Goal: Task Accomplishment & Management: Manage account settings

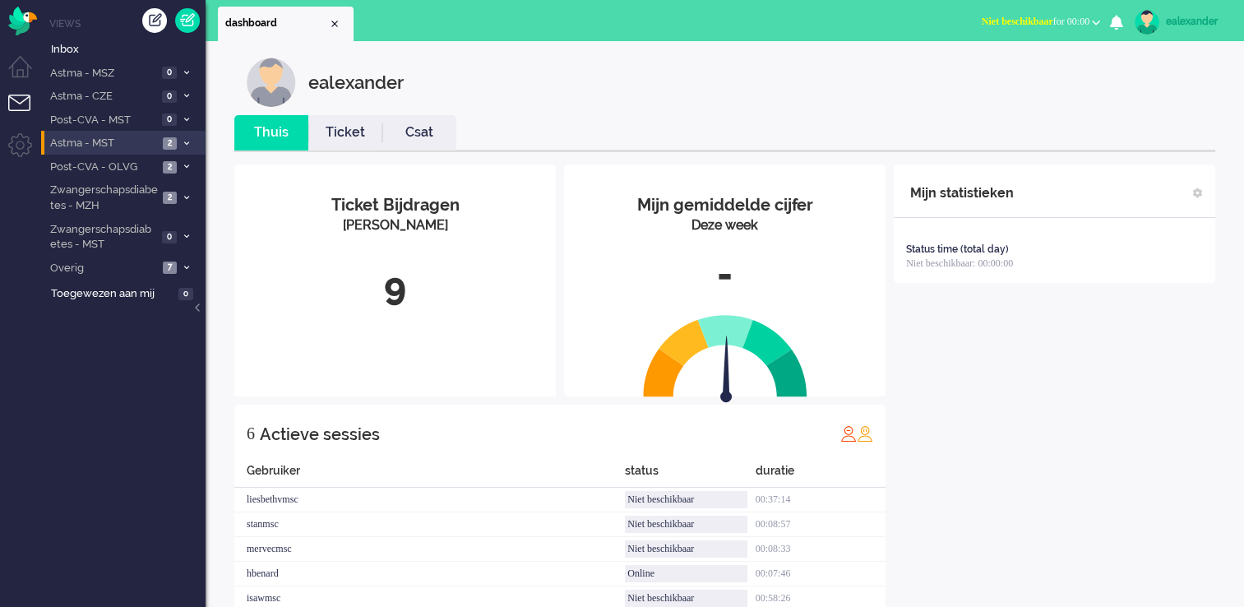
click at [178, 140] on li "Astma - MST 2" at bounding box center [123, 143] width 164 height 24
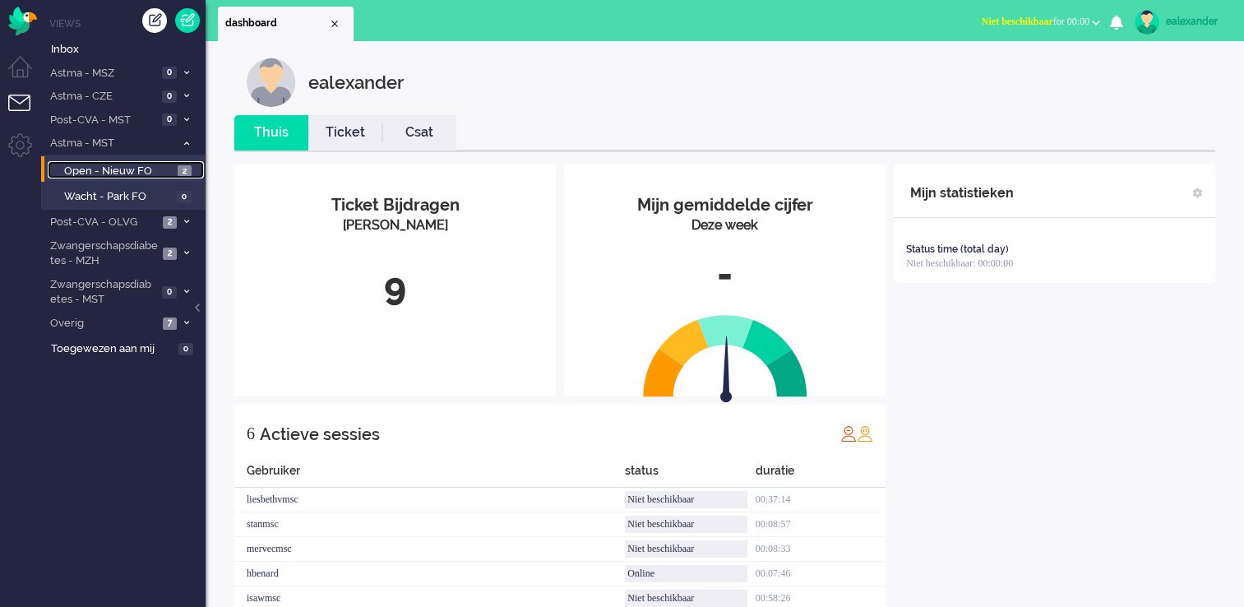
click at [189, 174] on span "2" at bounding box center [185, 171] width 14 height 12
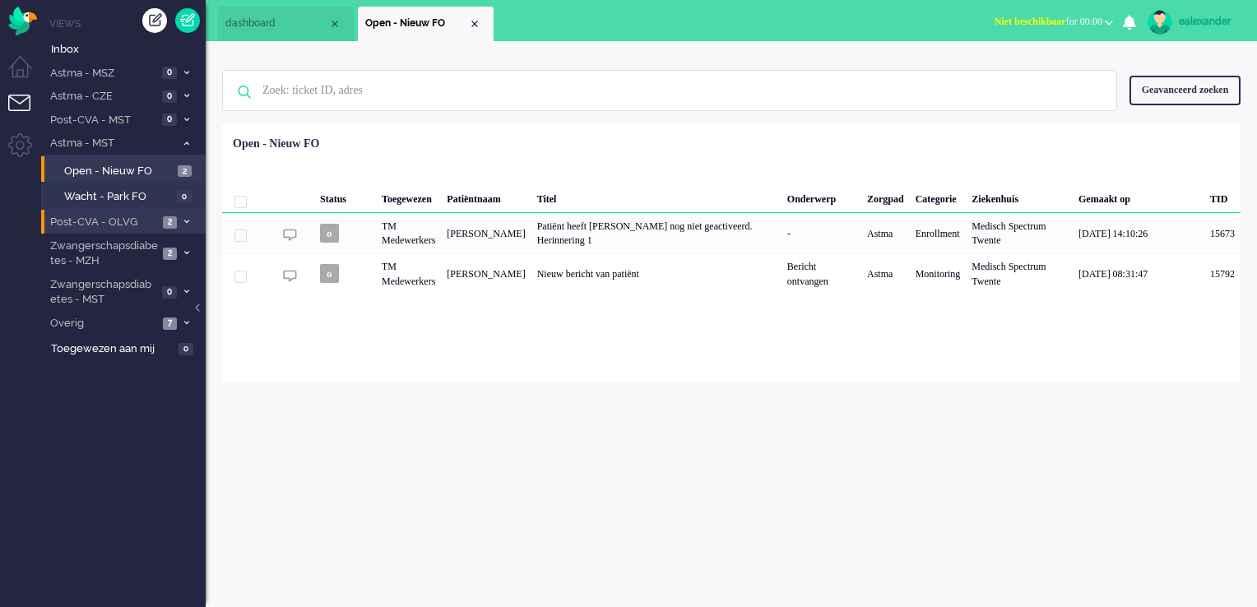
click at [181, 218] on span at bounding box center [186, 222] width 12 height 9
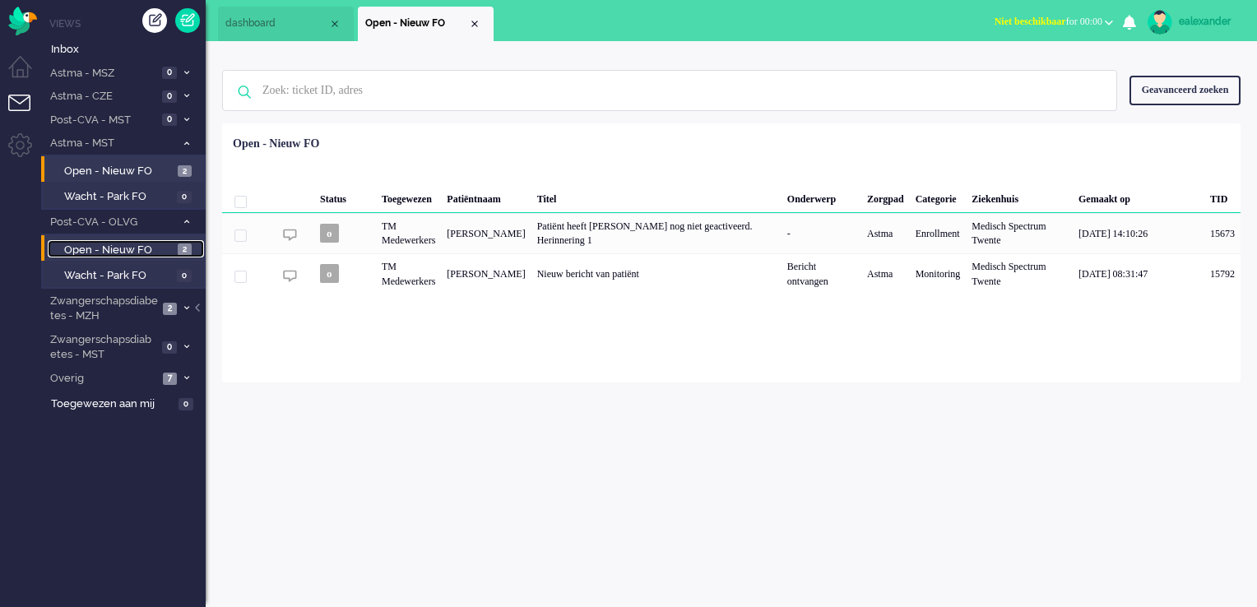
click at [191, 242] on link "Open - Nieuw FO 2" at bounding box center [126, 249] width 156 height 18
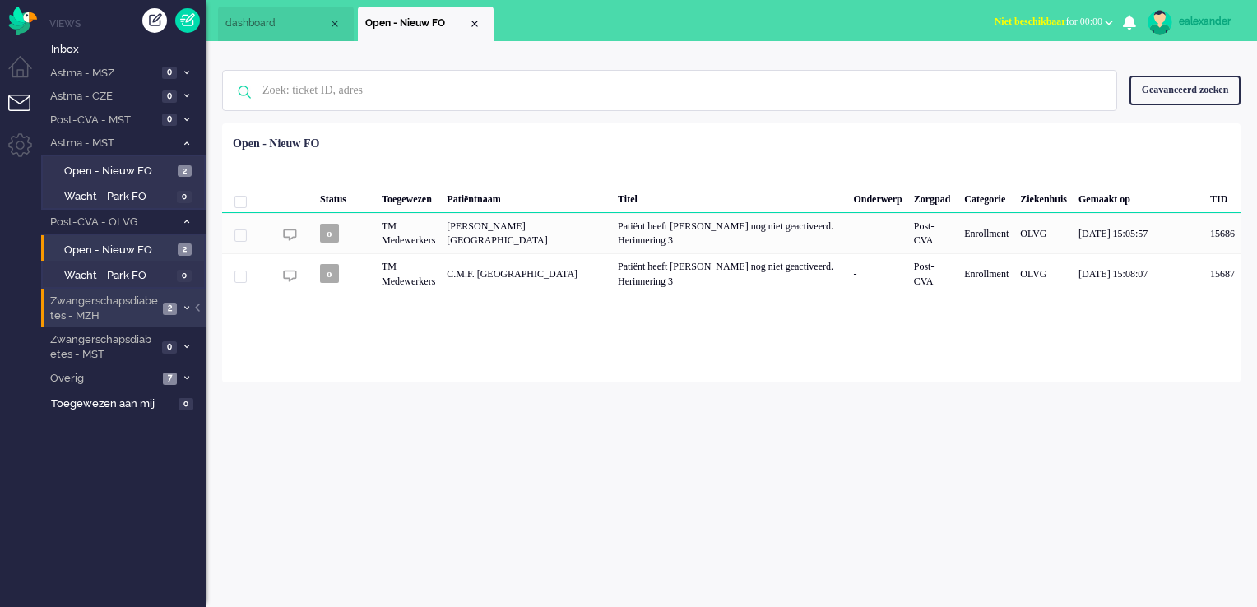
click at [173, 308] on span "2" at bounding box center [170, 309] width 14 height 12
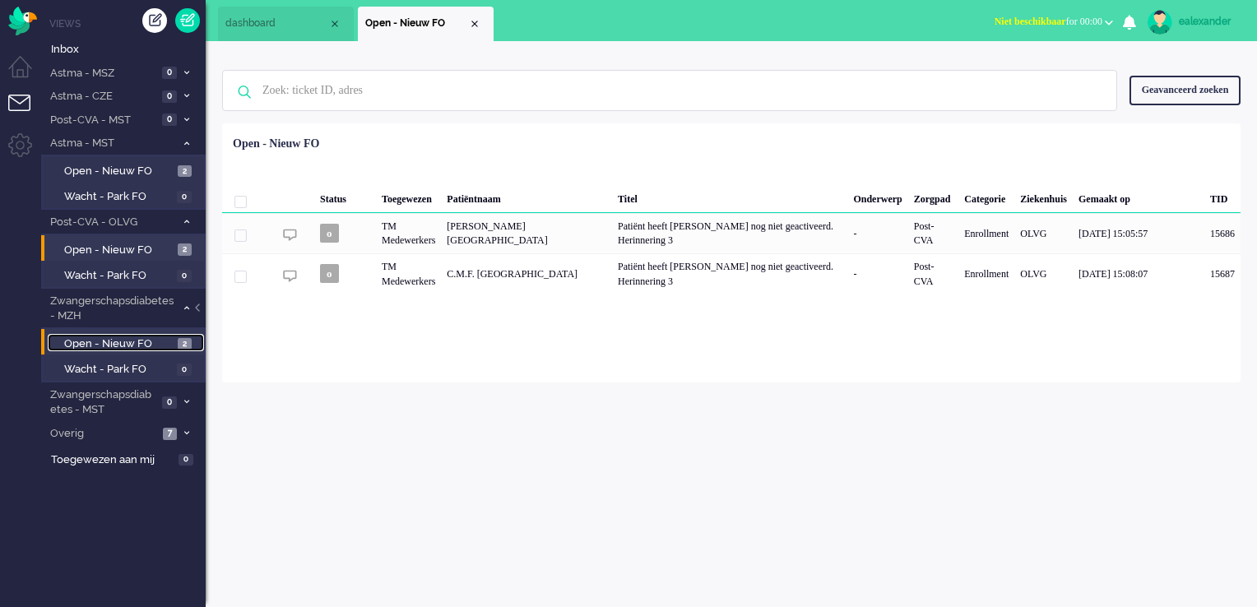
click at [167, 340] on span "Open - Nieuw FO" at bounding box center [118, 344] width 109 height 16
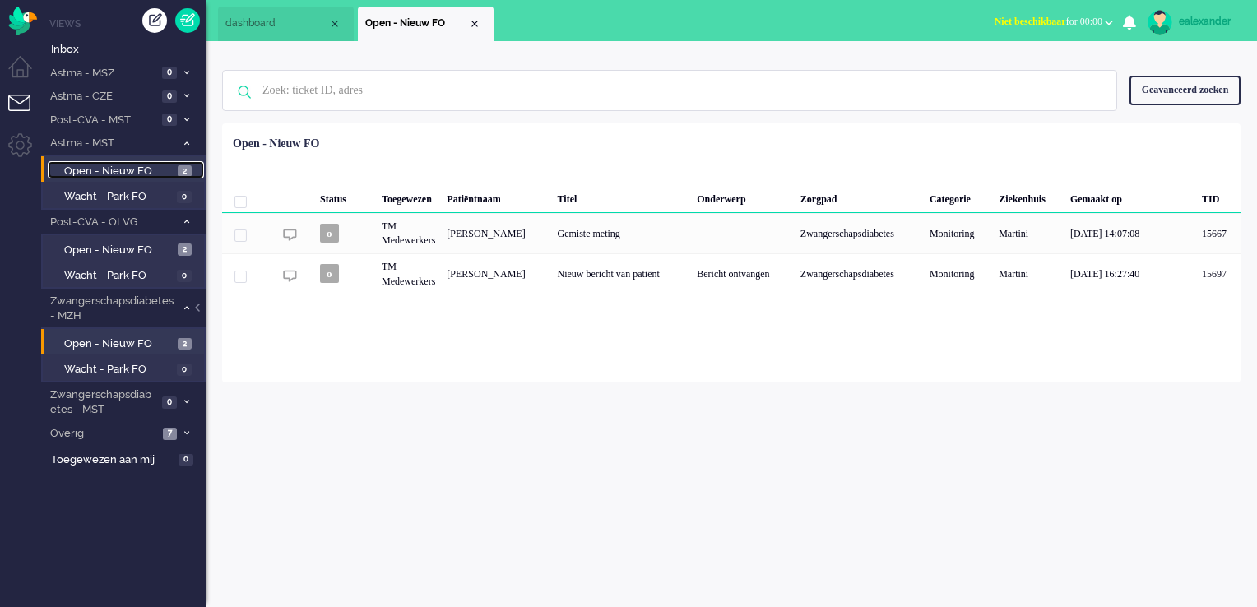
click at [174, 176] on link "Open - Nieuw FO 2" at bounding box center [126, 170] width 156 height 18
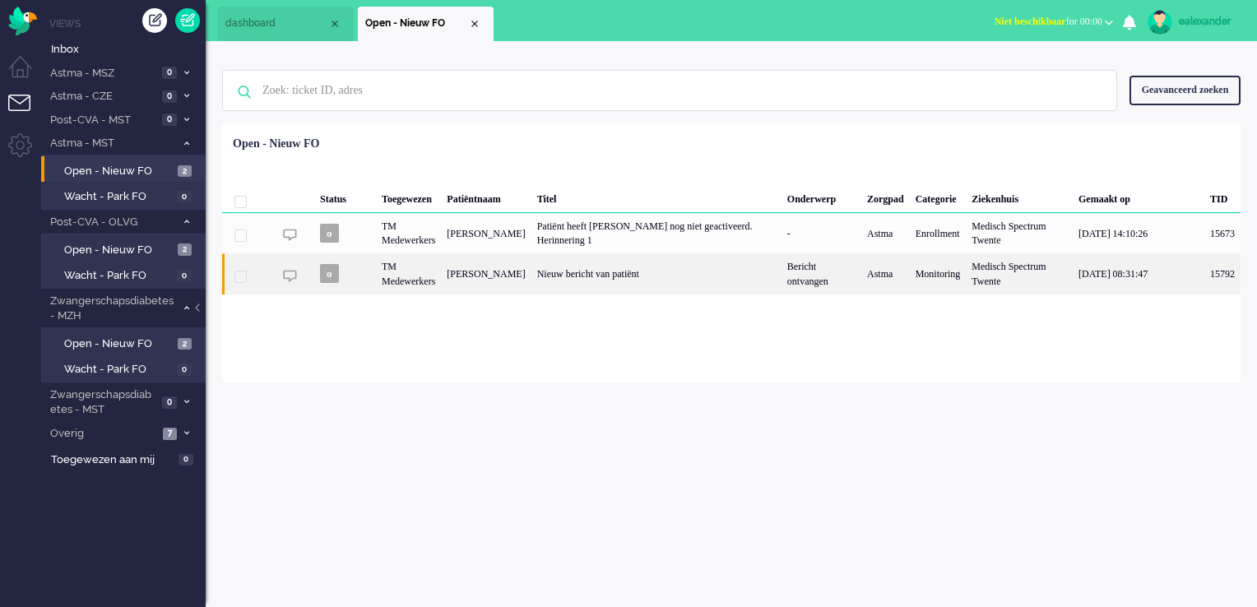
click at [797, 271] on div "Bericht ontvangen" at bounding box center [821, 273] width 80 height 40
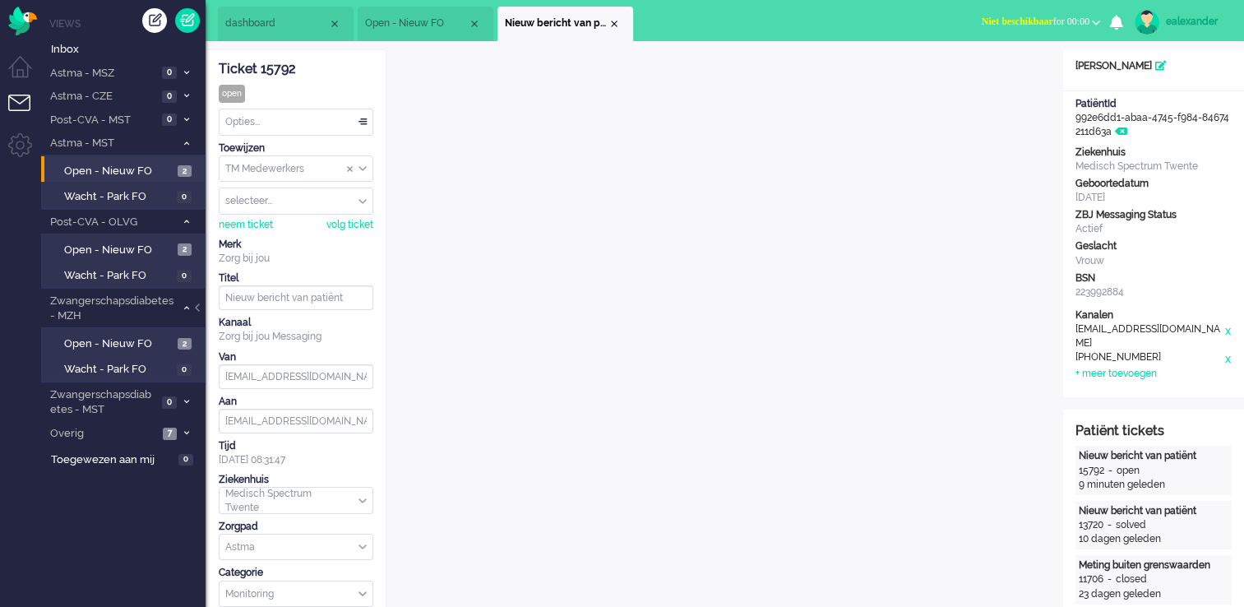
drag, startPoint x: 364, startPoint y: 166, endPoint x: 364, endPoint y: 188, distance: 21.4
click at [364, 168] on div "TM Medewerkers" at bounding box center [296, 168] width 153 height 25
click at [359, 217] on li "TM Verpleegkundigen" at bounding box center [296, 218] width 153 height 24
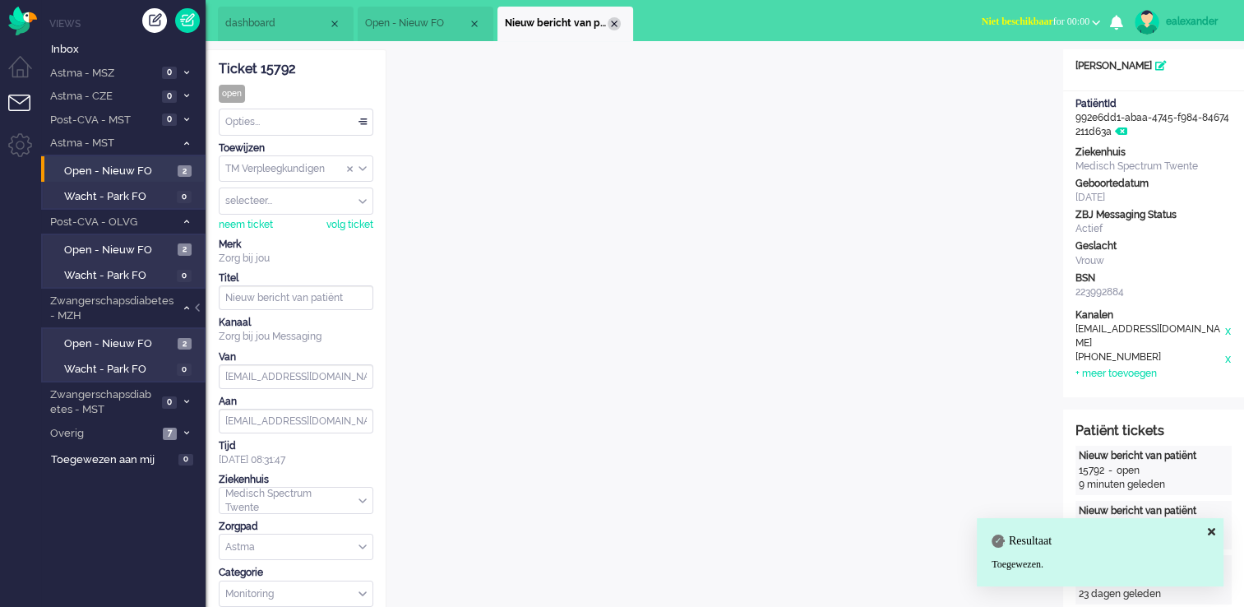
click at [614, 21] on div "Close tab" at bounding box center [614, 23] width 13 height 13
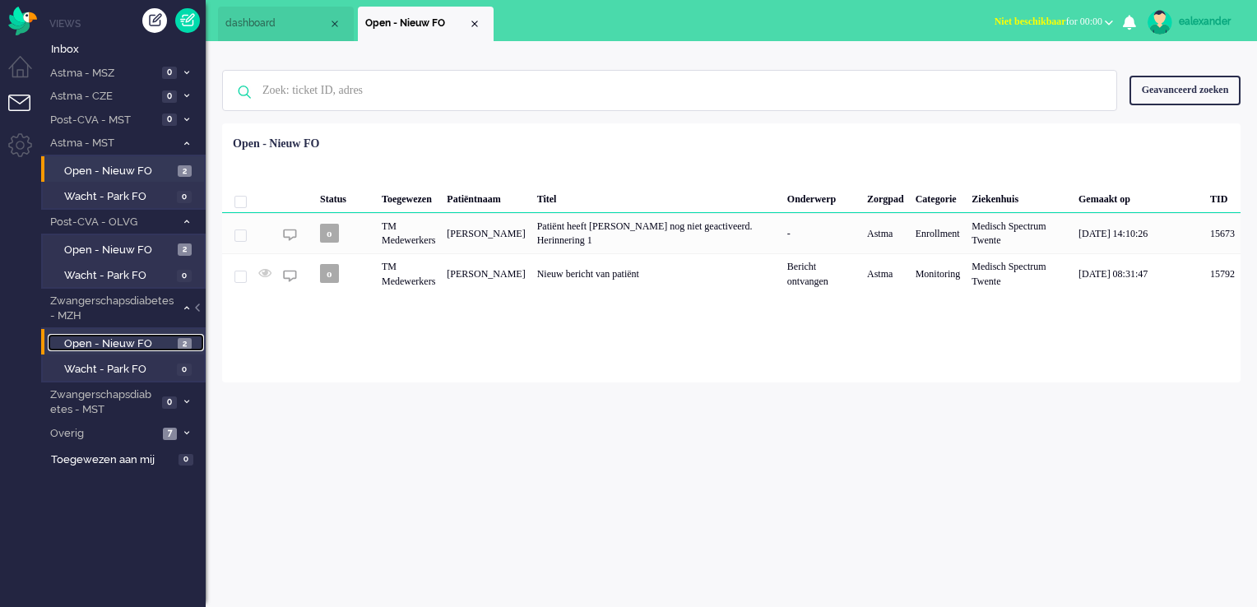
click at [132, 340] on span "Open - Nieuw FO" at bounding box center [118, 344] width 109 height 16
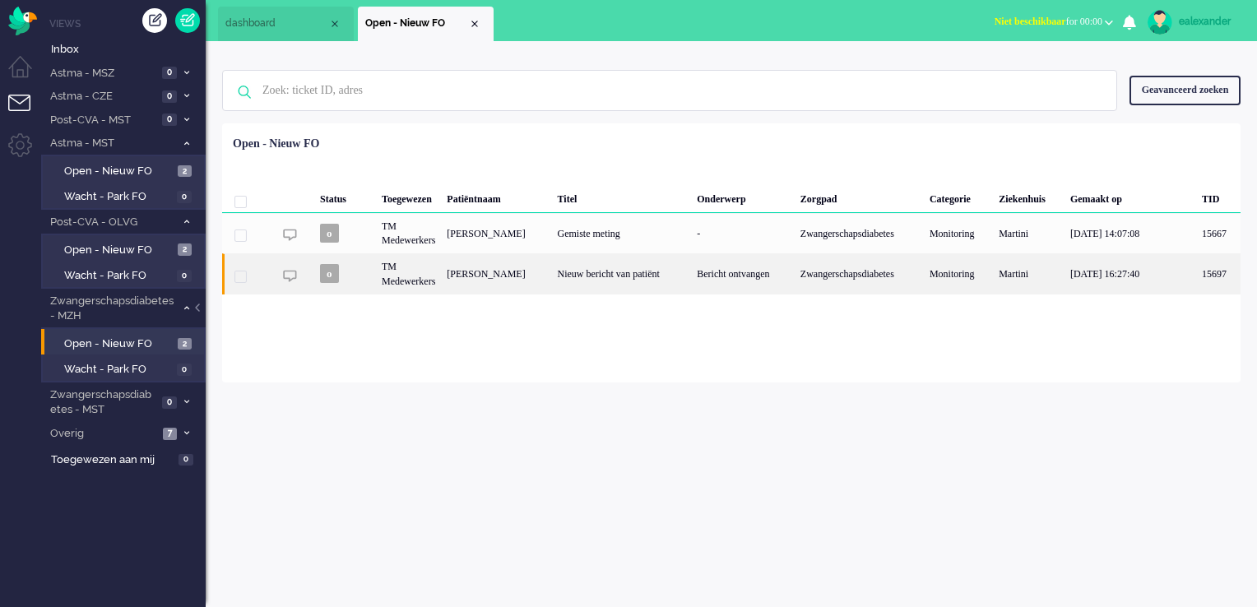
click at [642, 277] on div "Nieuw bericht van patiënt" at bounding box center [622, 273] width 140 height 40
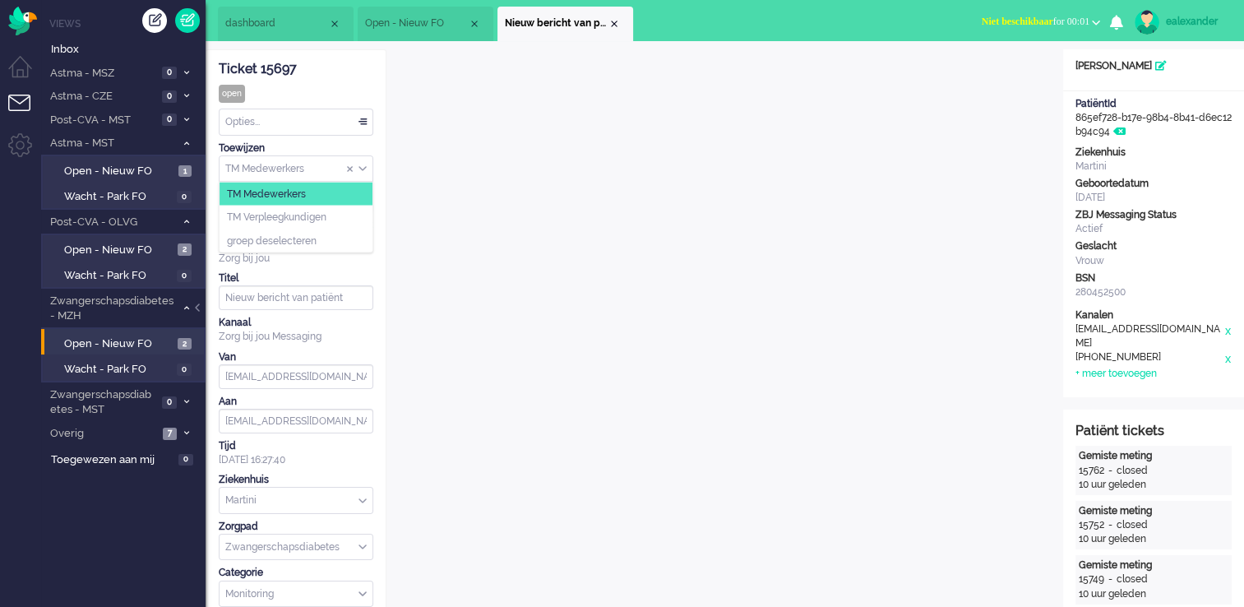
click at [365, 167] on div "TM Medewerkers" at bounding box center [296, 168] width 153 height 25
click at [361, 212] on li "TM Verpleegkundigen" at bounding box center [296, 218] width 153 height 24
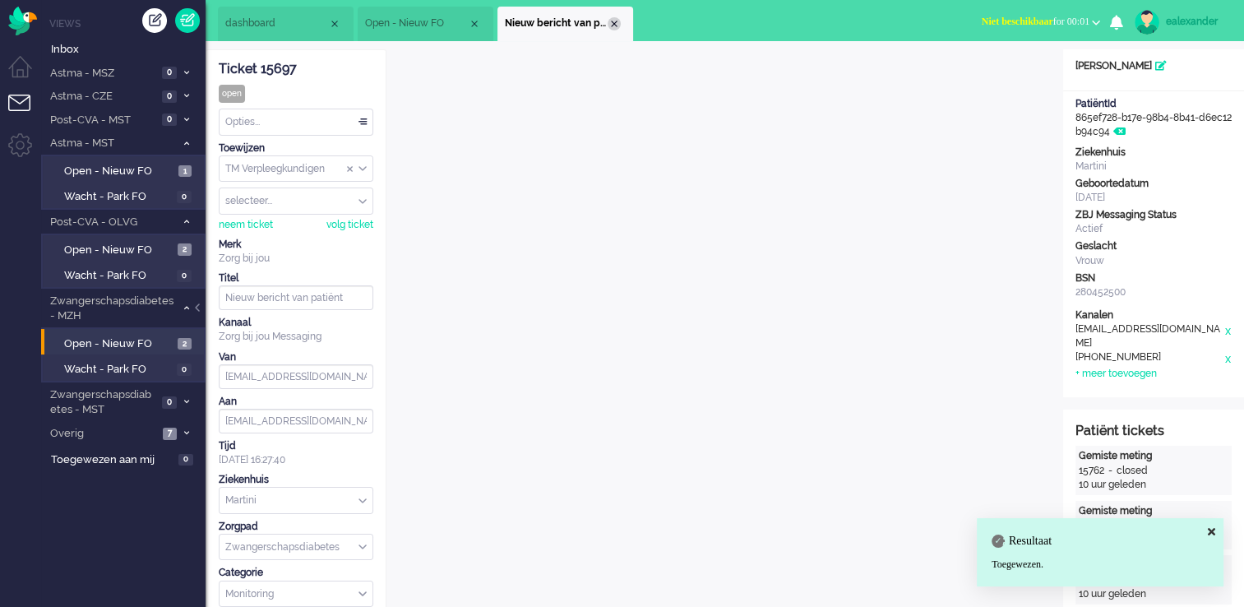
click at [613, 23] on div "Close tab" at bounding box center [614, 23] width 13 height 13
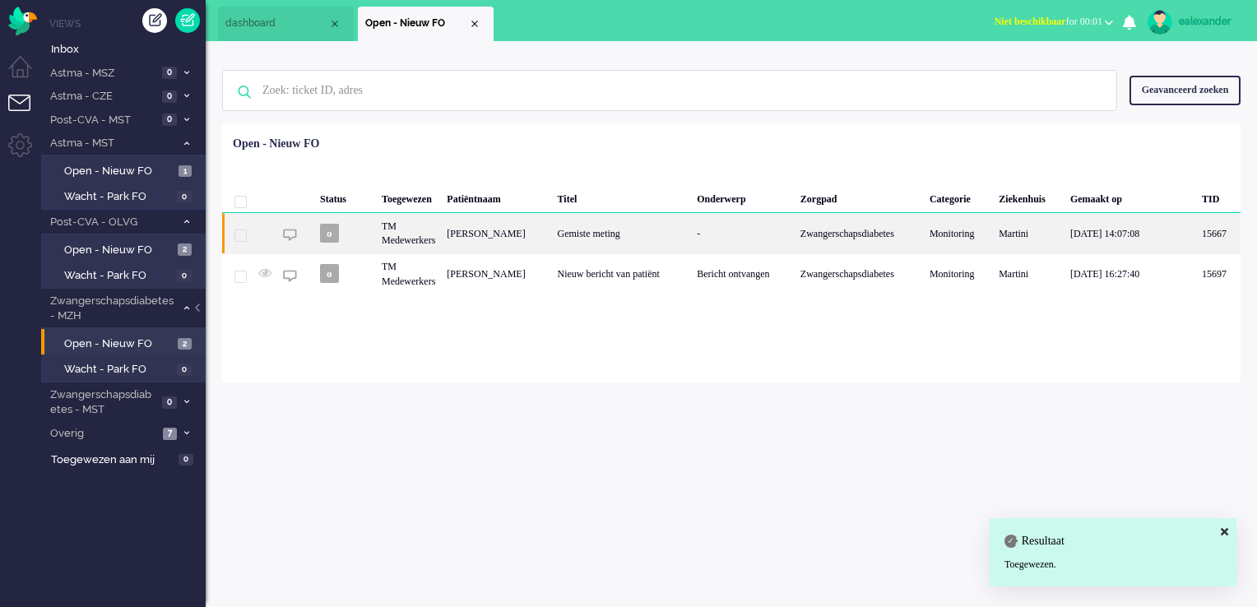
click at [633, 242] on div "Gemiste meting" at bounding box center [622, 233] width 140 height 40
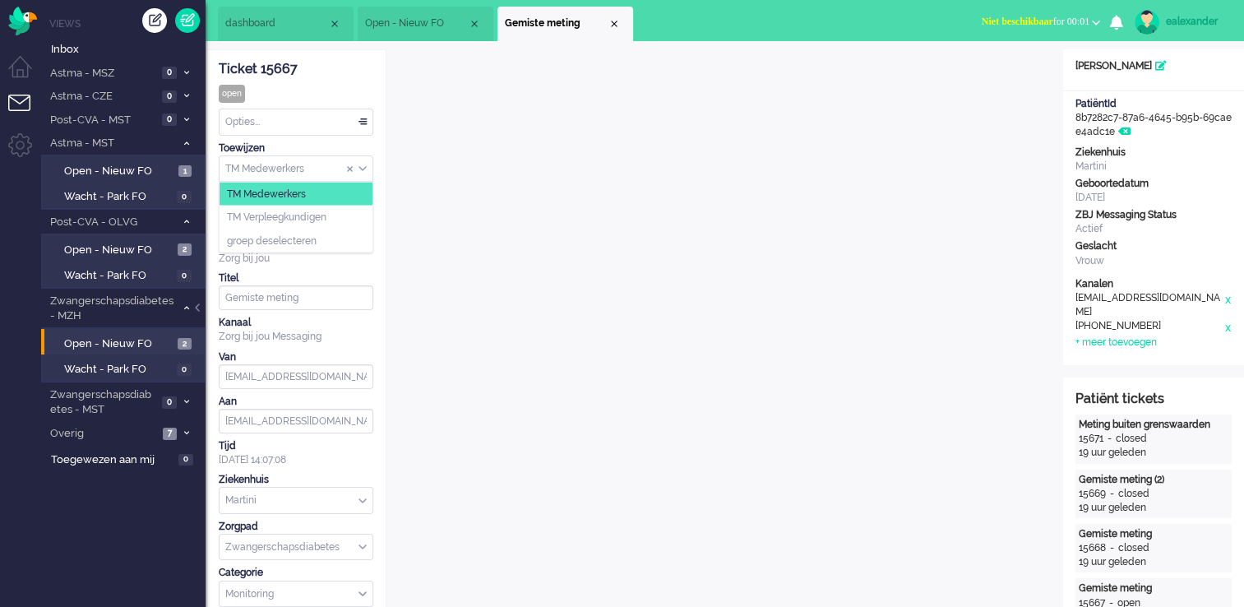
drag, startPoint x: 368, startPoint y: 169, endPoint x: 368, endPoint y: 189, distance: 20.6
click at [368, 169] on input "Assign Group" at bounding box center [296, 168] width 153 height 25
click at [368, 218] on li "TM Verpleegkundigen" at bounding box center [296, 218] width 153 height 24
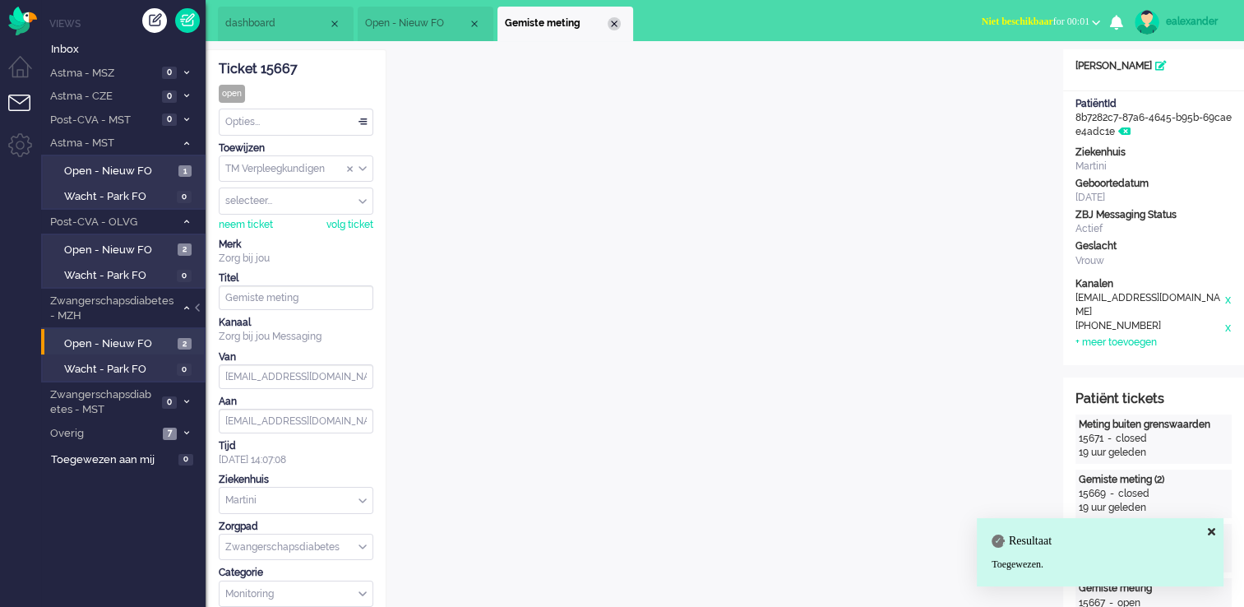
click at [612, 26] on div "Close tab" at bounding box center [614, 23] width 13 height 13
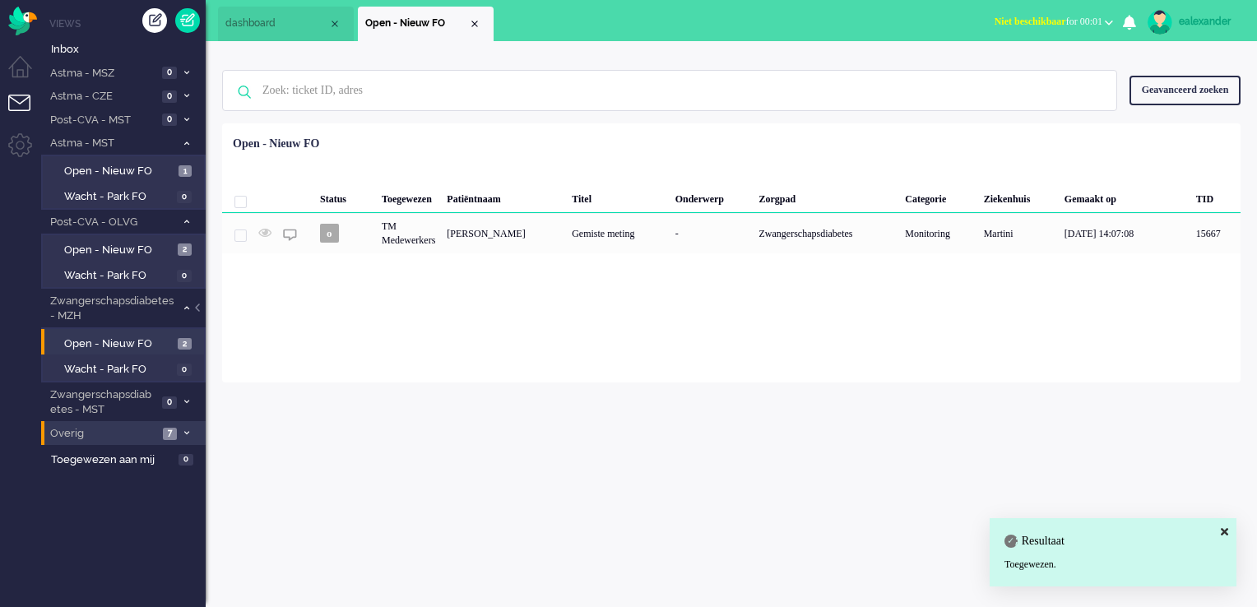
click at [178, 433] on li "Overig 7" at bounding box center [123, 433] width 164 height 24
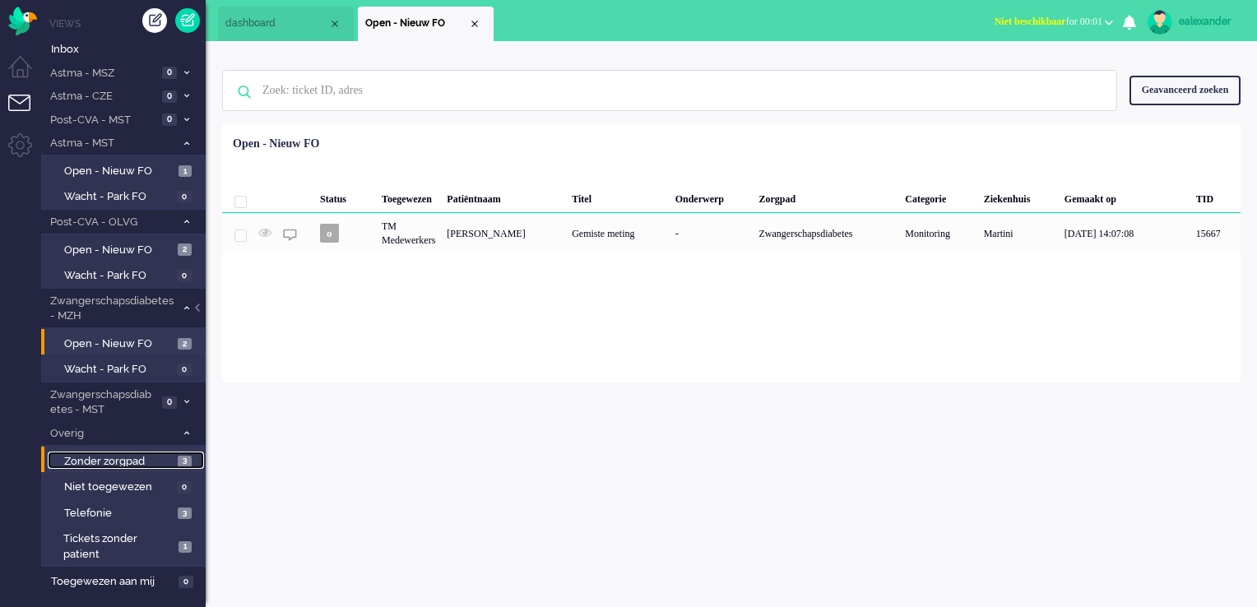
click at [160, 459] on span "Zonder zorgpad" at bounding box center [118, 462] width 109 height 16
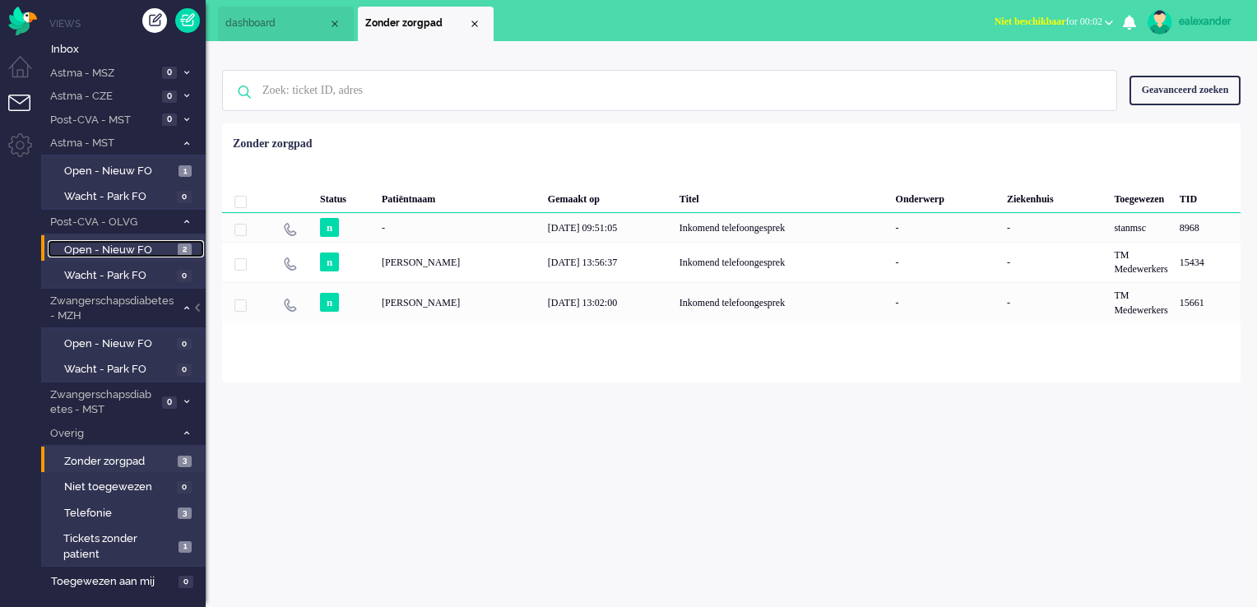
click at [160, 248] on span "Open - Nieuw FO" at bounding box center [118, 251] width 109 height 16
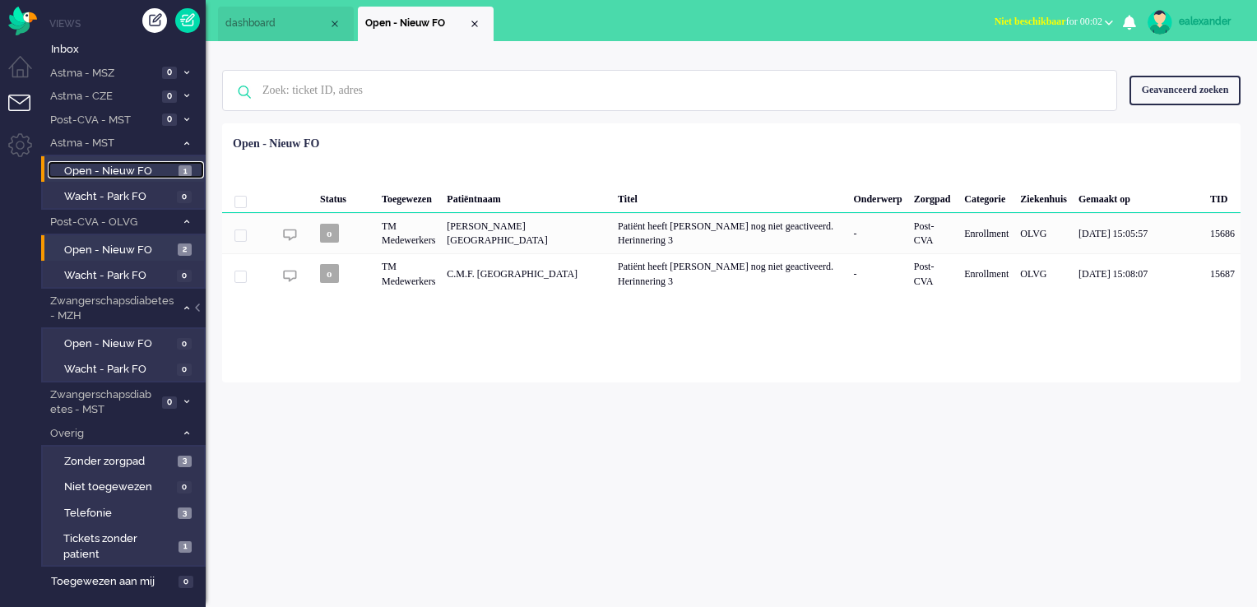
click at [186, 172] on span "1" at bounding box center [184, 171] width 13 height 12
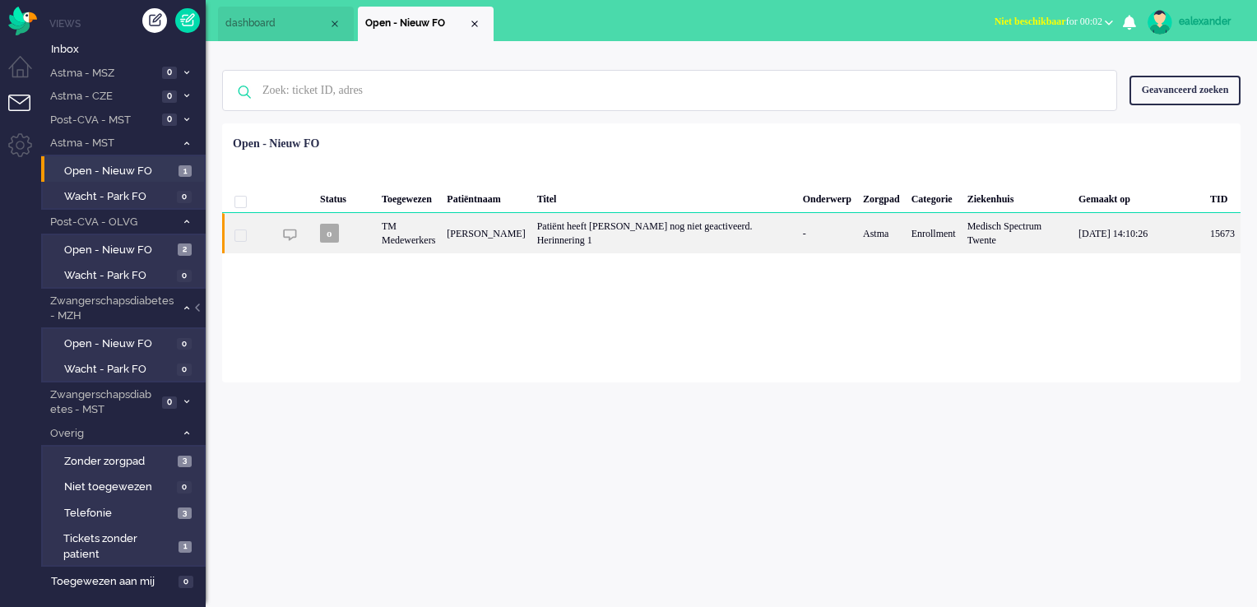
click at [739, 239] on div "Patiënt heeft [PERSON_NAME] nog niet geactiveerd. Herinnering 1" at bounding box center [664, 233] width 266 height 40
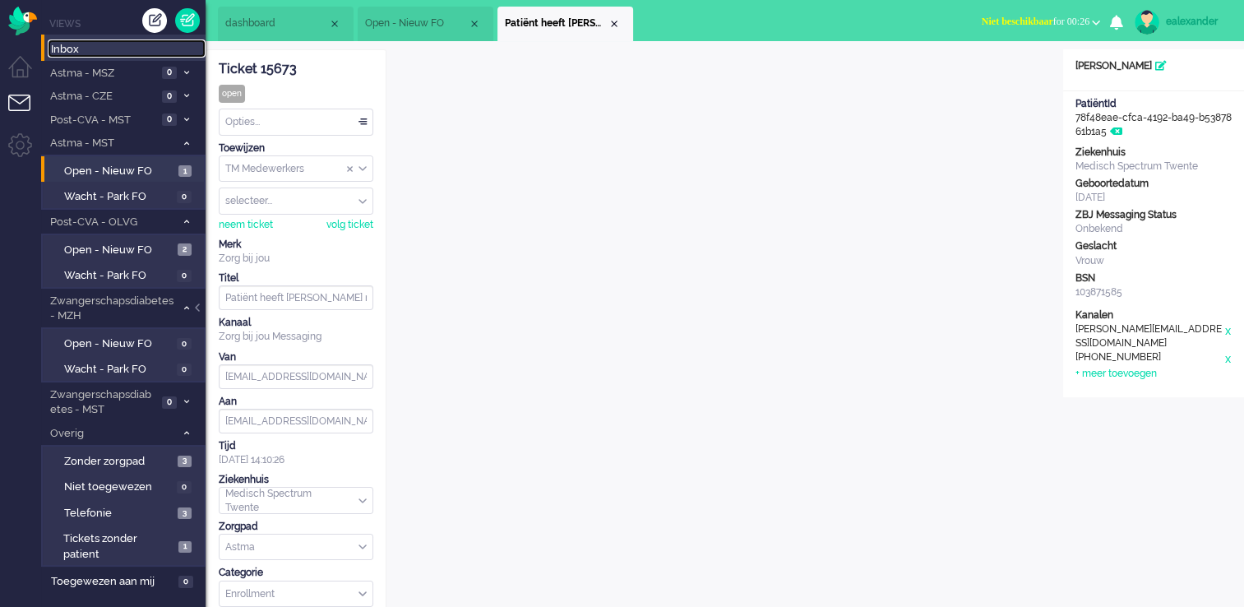
drag, startPoint x: 118, startPoint y: 48, endPoint x: 145, endPoint y: 41, distance: 27.1
click at [118, 48] on span "Inbox" at bounding box center [128, 50] width 155 height 16
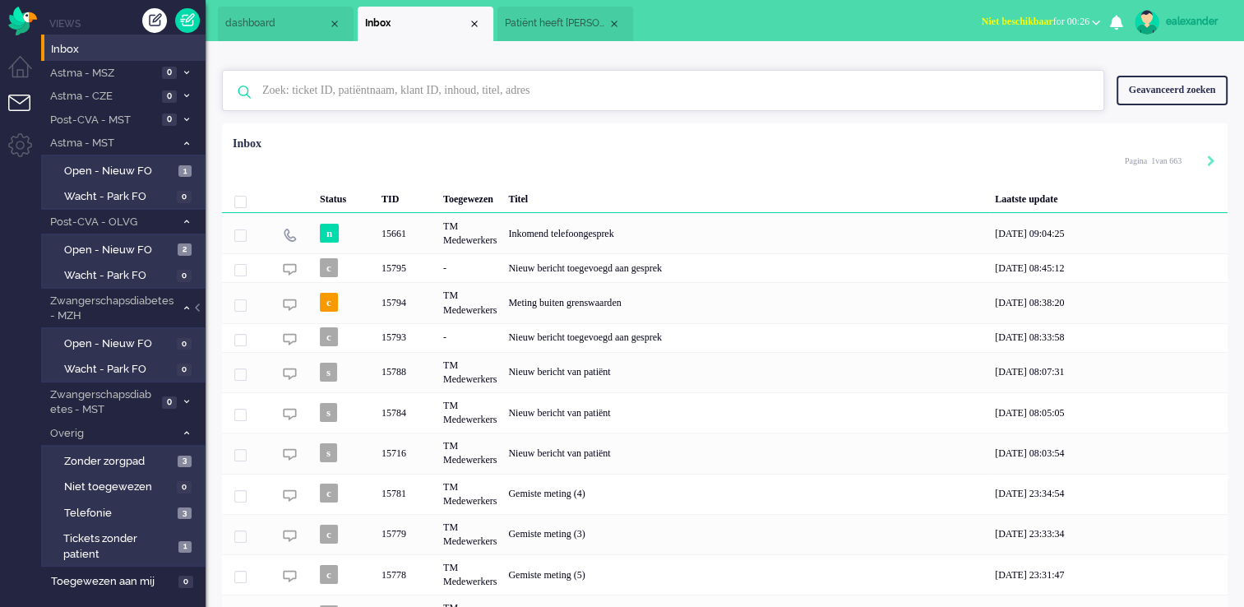
click at [382, 91] on input "text" at bounding box center [665, 90] width 831 height 39
paste input "15644"
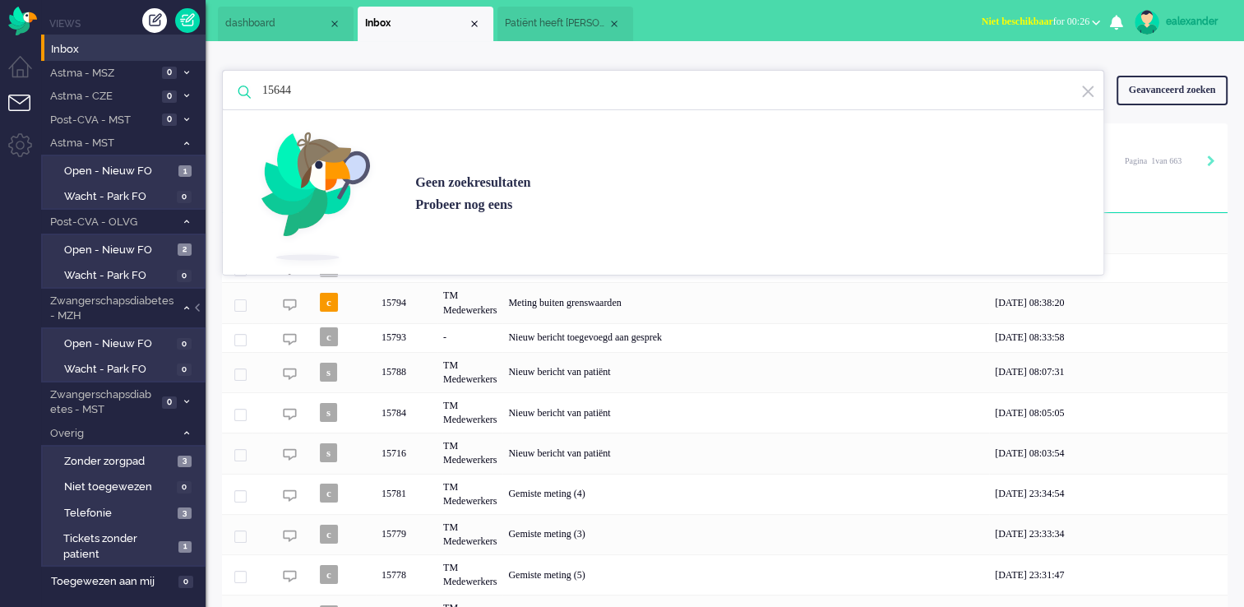
type input "15644"
click at [1161, 84] on div "Geavanceerd zoeken" at bounding box center [1172, 90] width 111 height 29
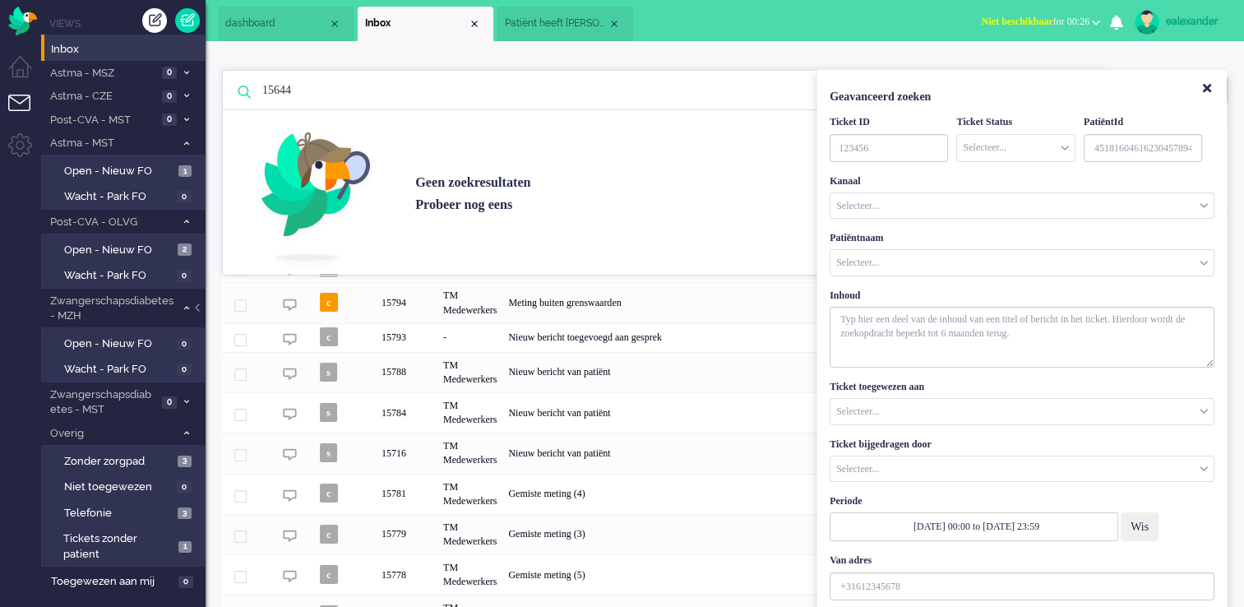
click at [1076, 18] on span "Niet beschikbaar for 00:26" at bounding box center [1036, 22] width 108 height 12
click at [1056, 67] on label "Online" at bounding box center [1032, 74] width 130 height 14
click at [873, 143] on input "TicketID" at bounding box center [889, 148] width 118 height 28
paste input "15644"
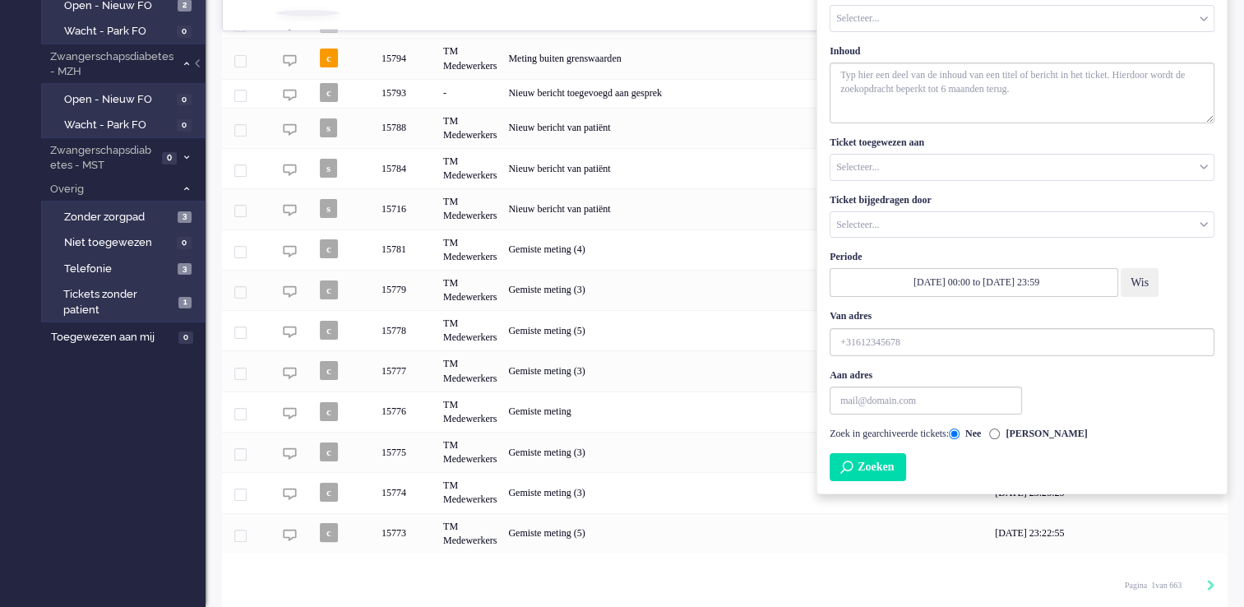
type input "15644"
click at [885, 459] on button "Zoeken" at bounding box center [868, 467] width 76 height 28
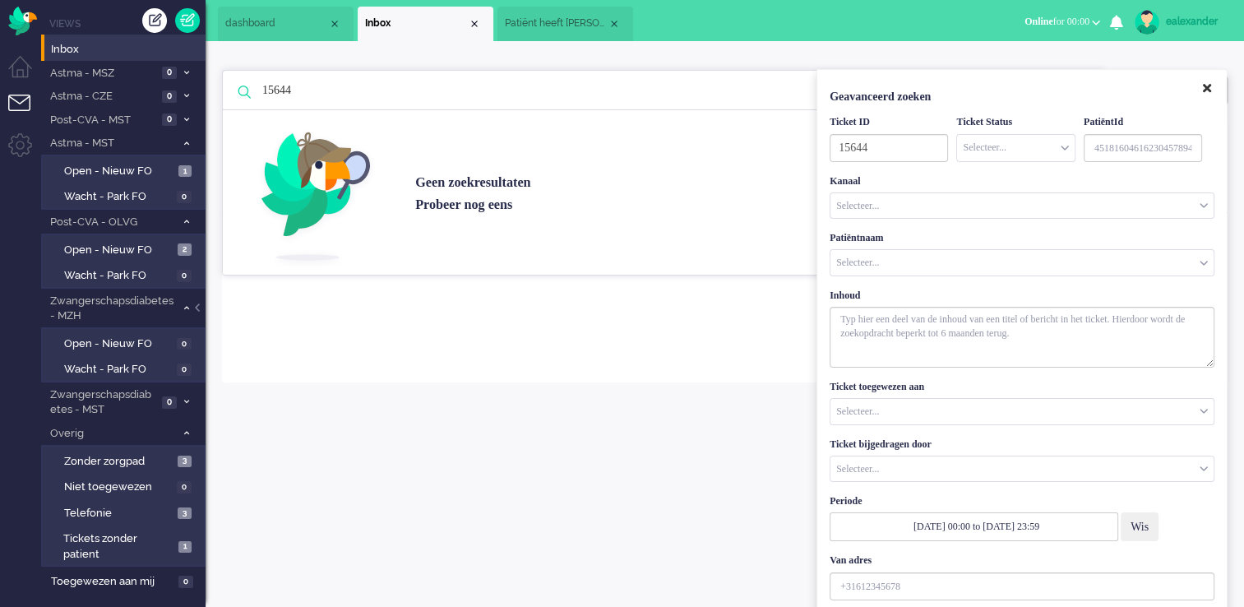
click at [1203, 90] on icon "Close" at bounding box center [1207, 88] width 8 height 12
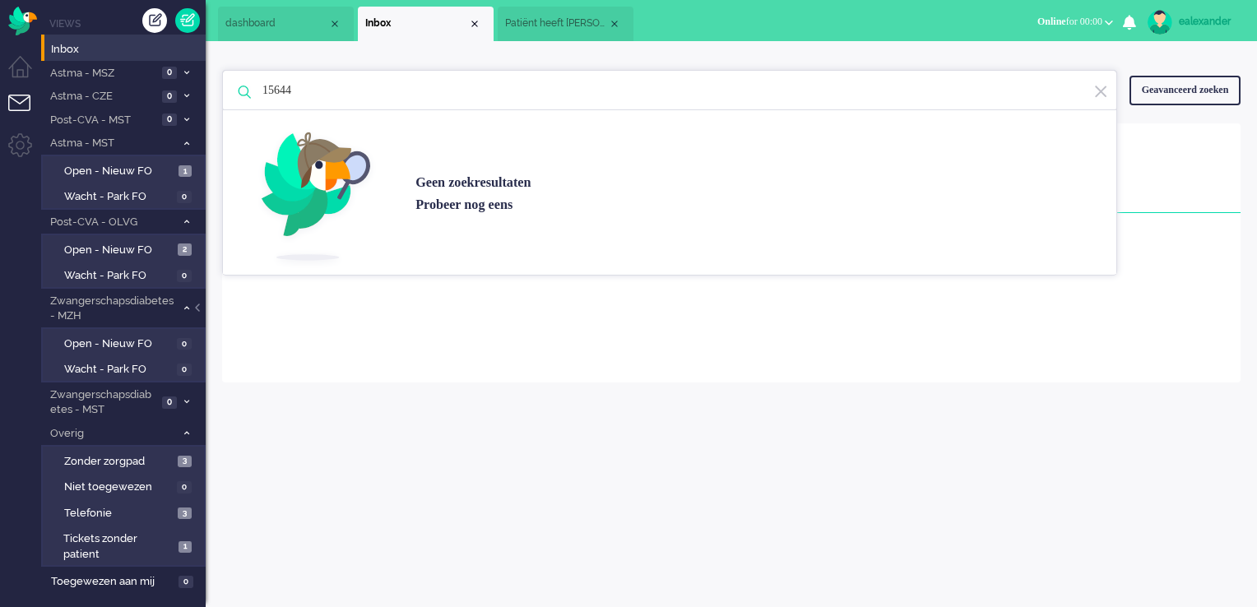
click at [1100, 87] on img at bounding box center [1100, 92] width 15 height 16
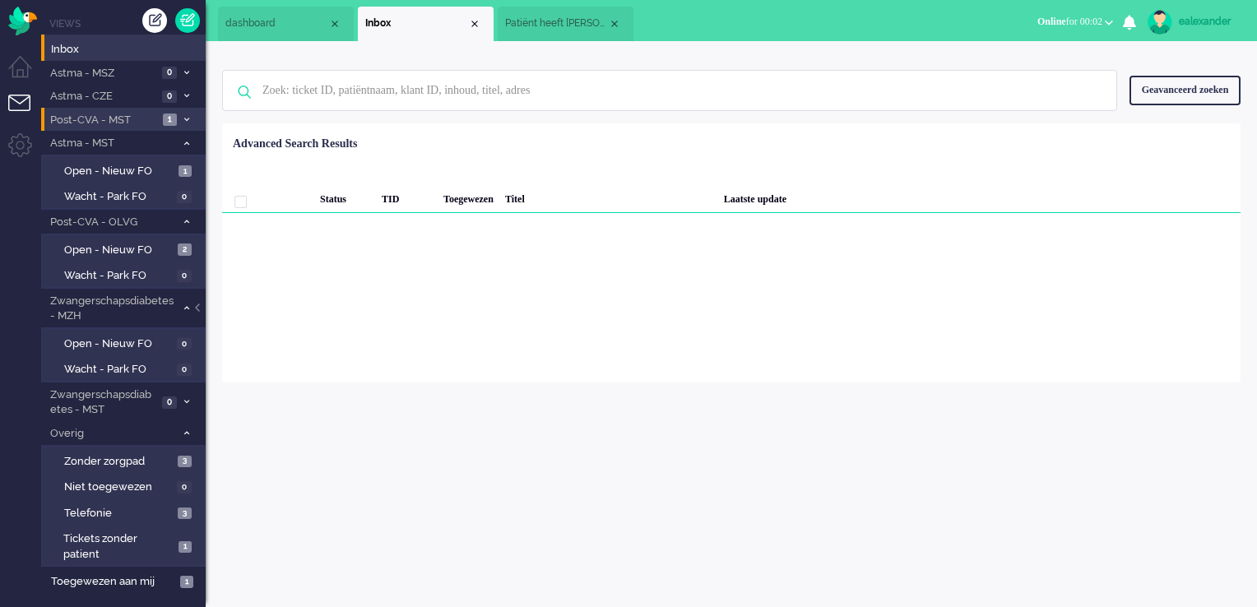
click at [185, 123] on span at bounding box center [186, 120] width 12 height 9
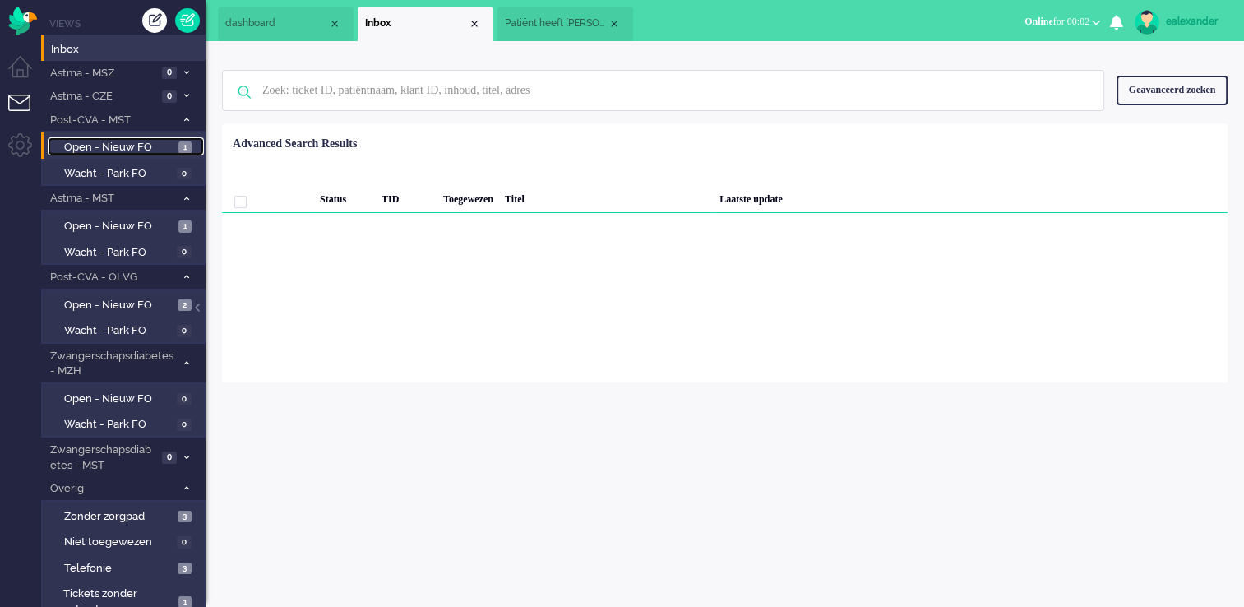
click at [141, 150] on span "Open - Nieuw FO" at bounding box center [119, 148] width 110 height 16
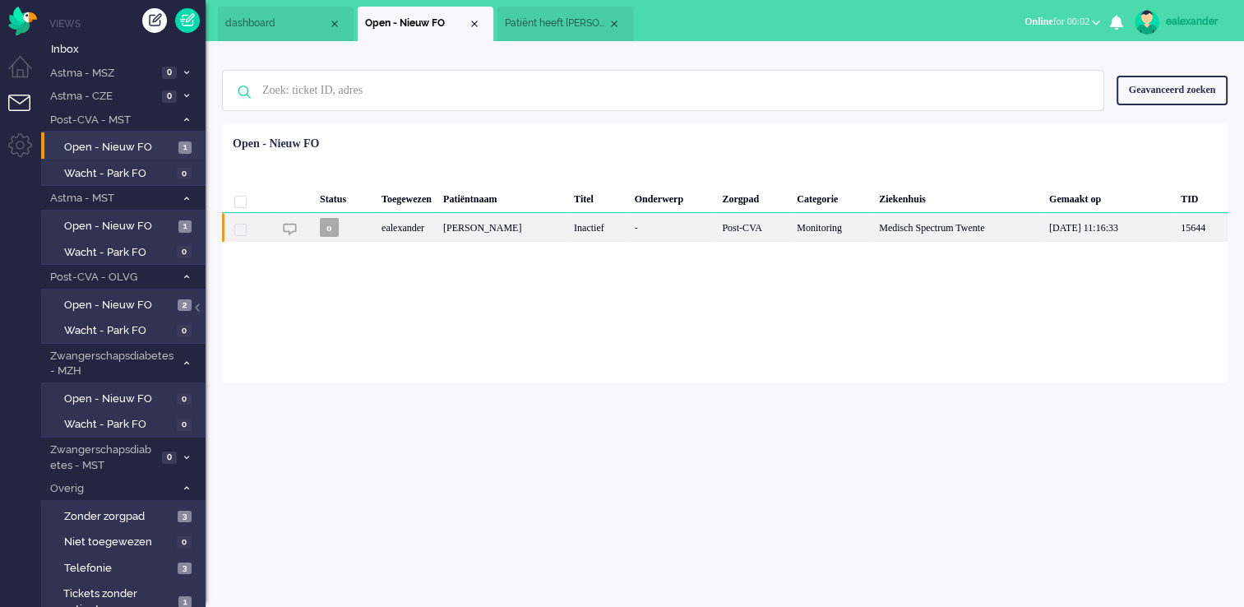
click at [568, 234] on div "[PERSON_NAME]" at bounding box center [503, 227] width 131 height 29
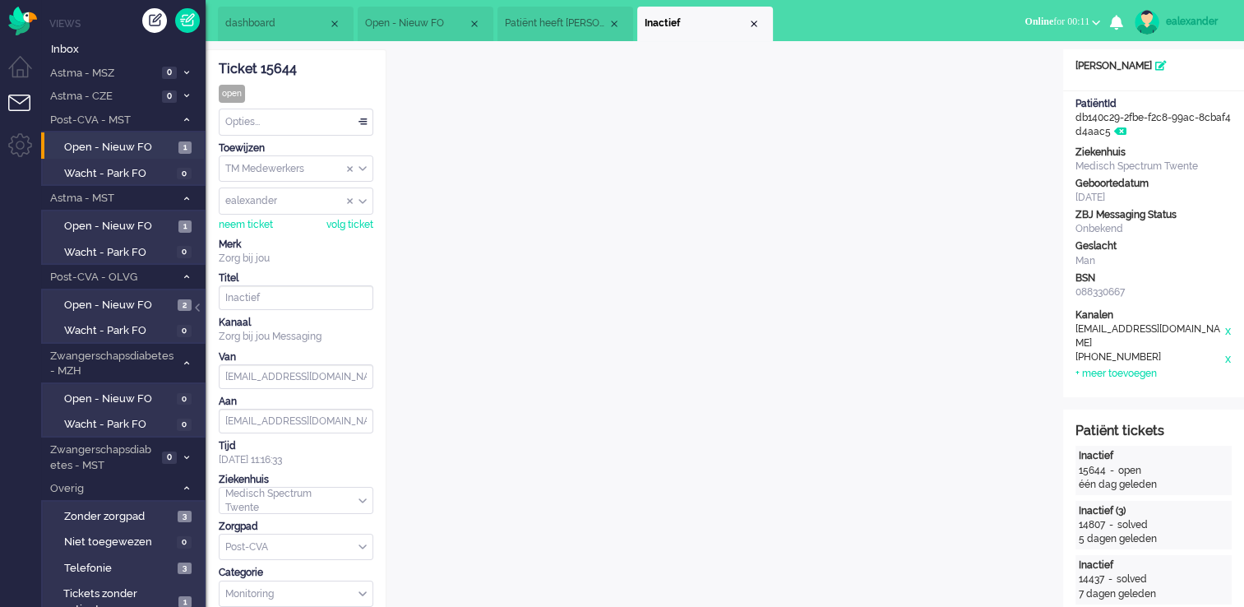
click at [361, 199] on div "ealexander" at bounding box center [296, 200] width 153 height 25
type input "hb"
click at [295, 222] on li "hbenard" at bounding box center [296, 227] width 153 height 24
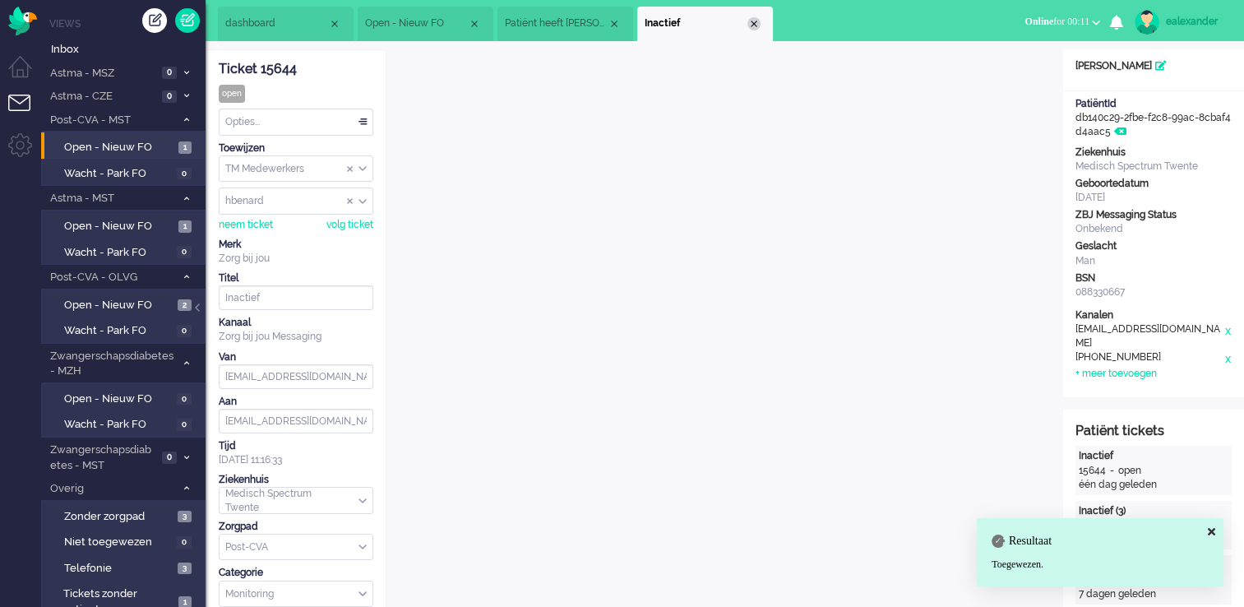
click at [755, 25] on div "Close tab" at bounding box center [754, 23] width 13 height 13
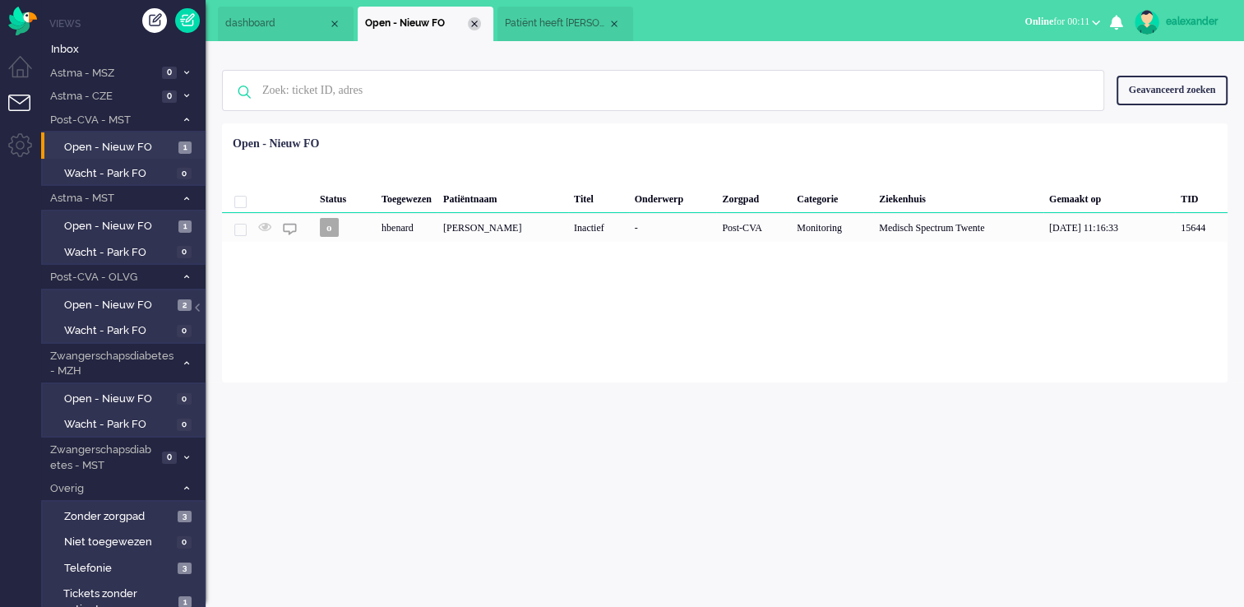
click at [477, 25] on div "Close tab" at bounding box center [474, 23] width 13 height 13
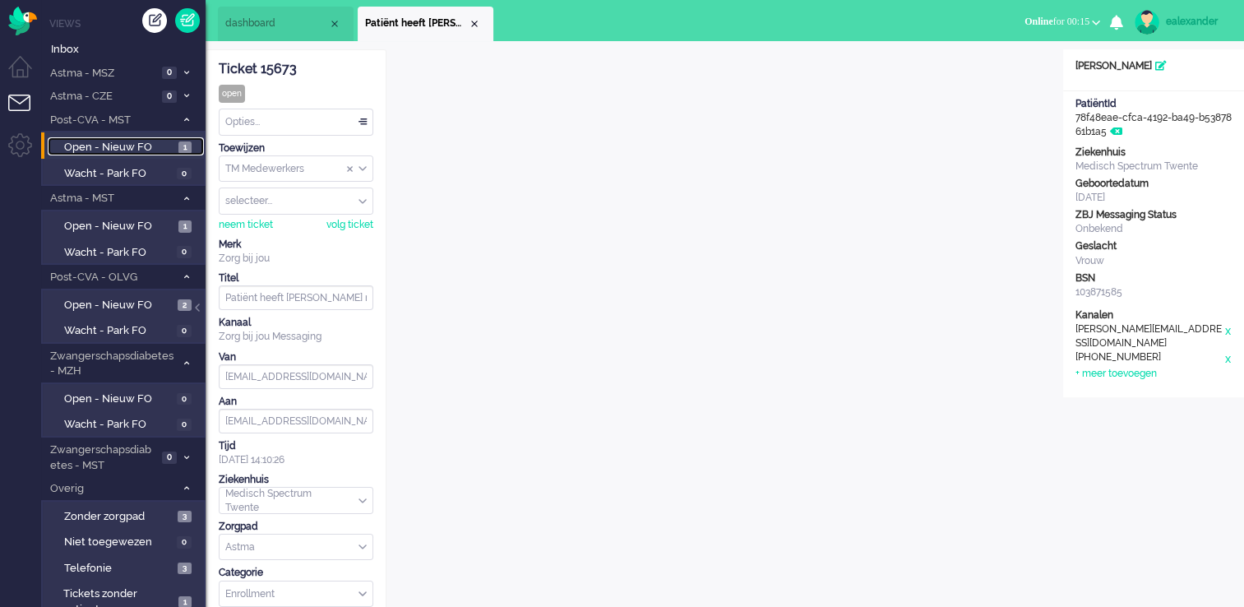
click at [127, 145] on span "Open - Nieuw FO" at bounding box center [119, 148] width 110 height 16
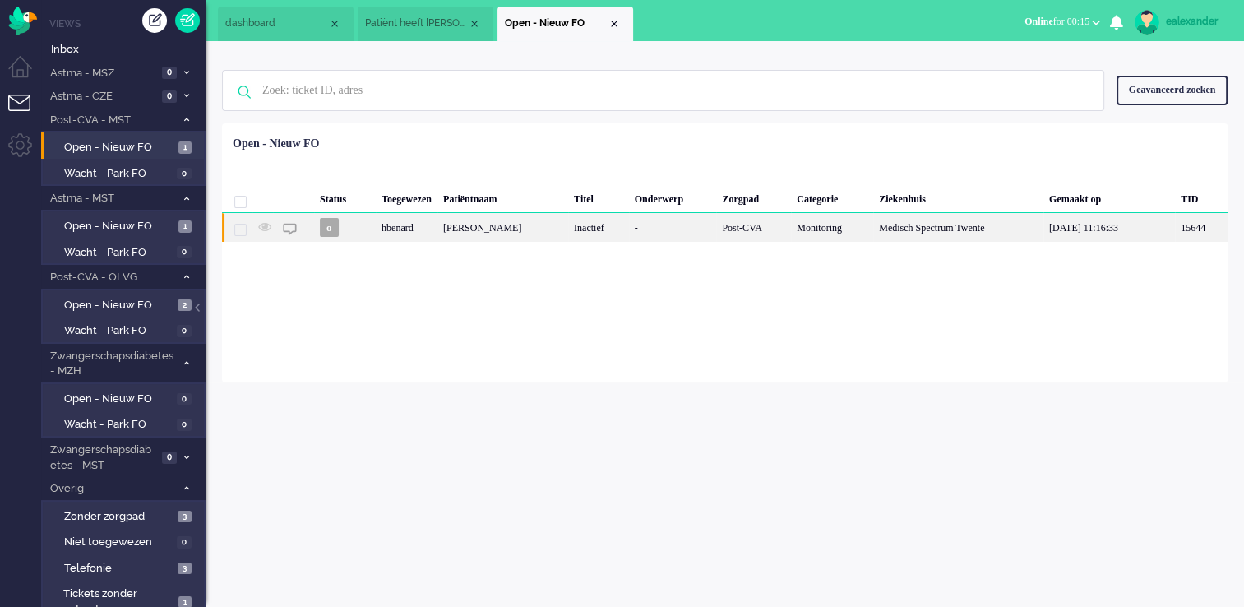
click at [527, 225] on div "[PERSON_NAME]" at bounding box center [503, 227] width 131 height 29
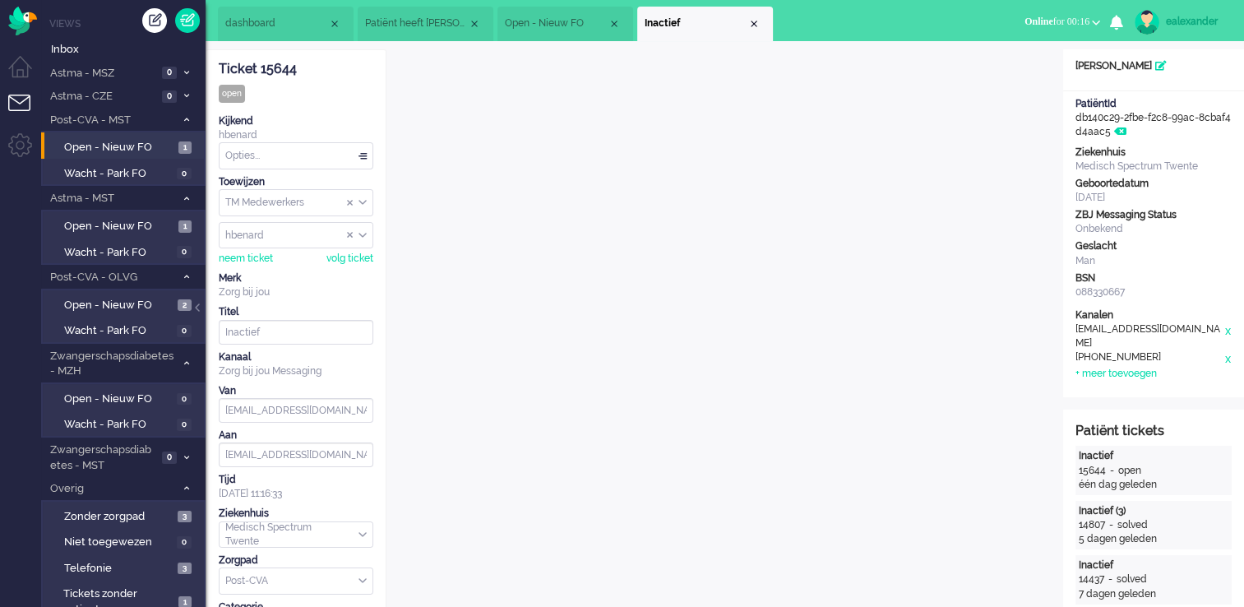
click at [364, 205] on div "TM Medewerkers" at bounding box center [296, 202] width 153 height 25
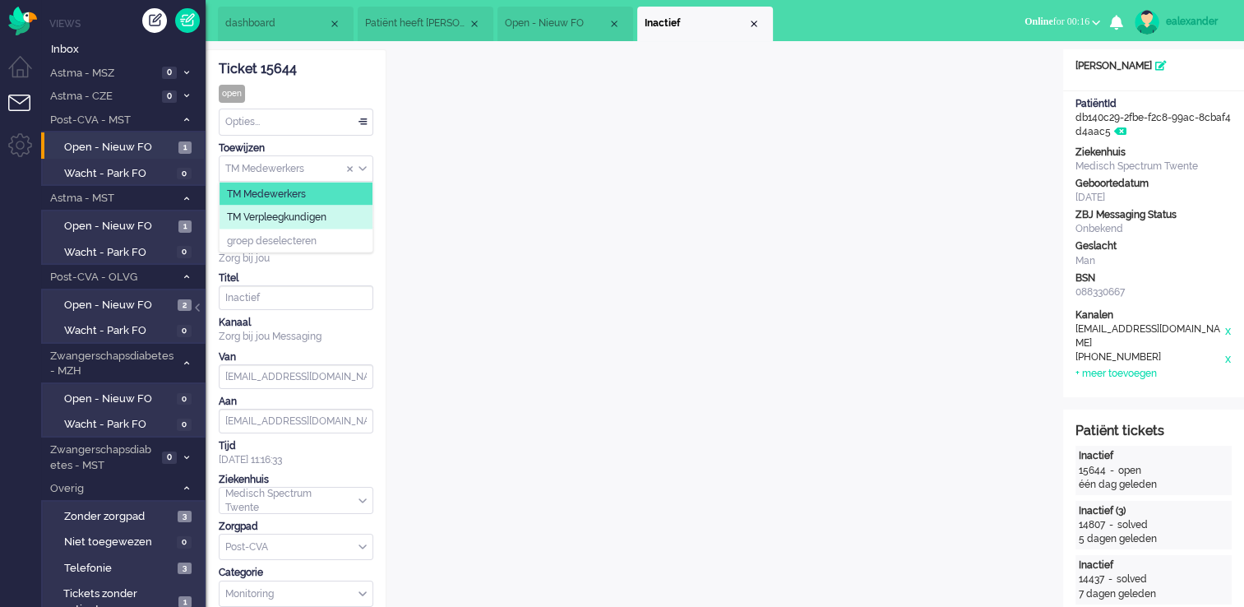
click at [348, 219] on li "TM Verpleegkundigen" at bounding box center [296, 218] width 153 height 24
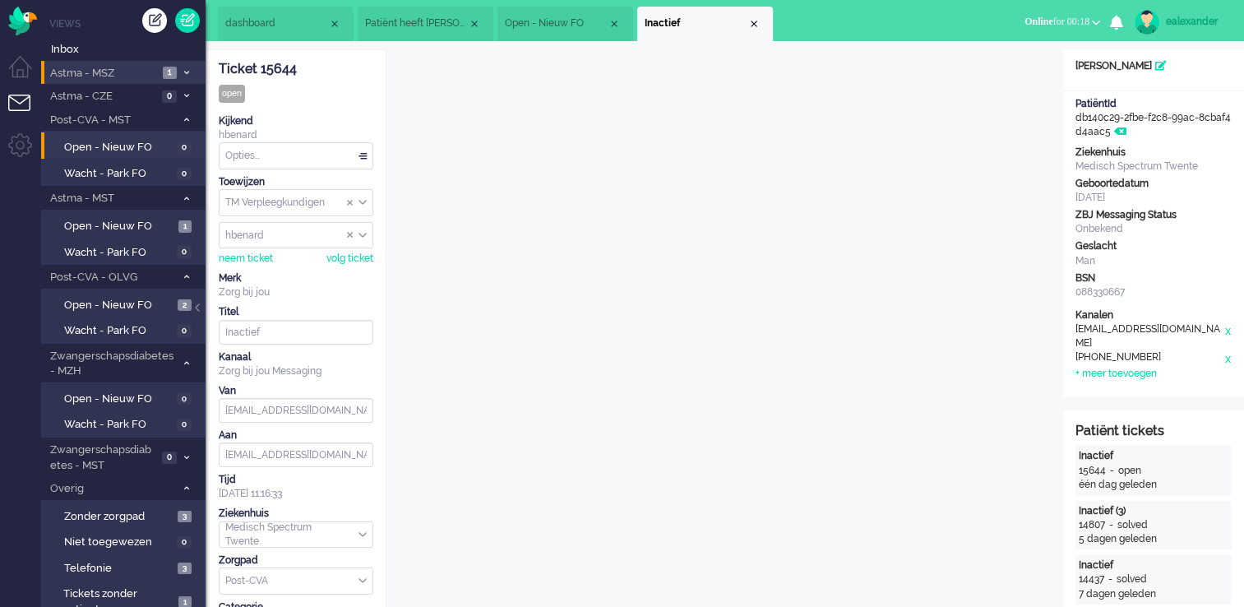
click at [153, 74] on span "Astma - MSZ" at bounding box center [103, 74] width 110 height 16
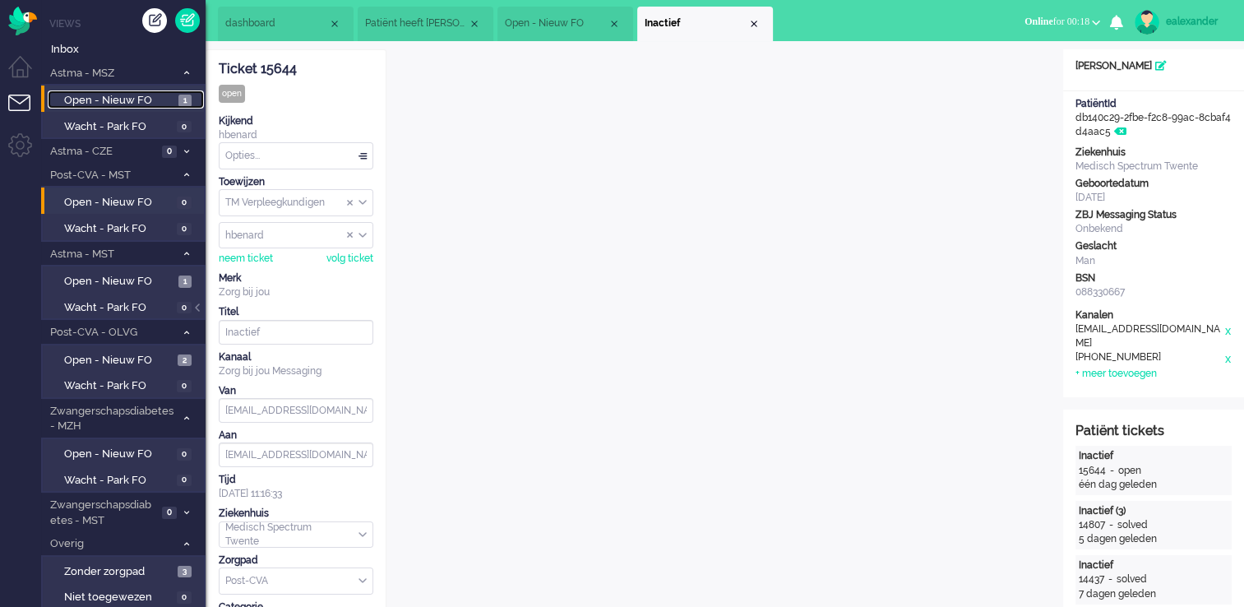
click at [174, 107] on span "Open - Nieuw FO" at bounding box center [119, 101] width 110 height 16
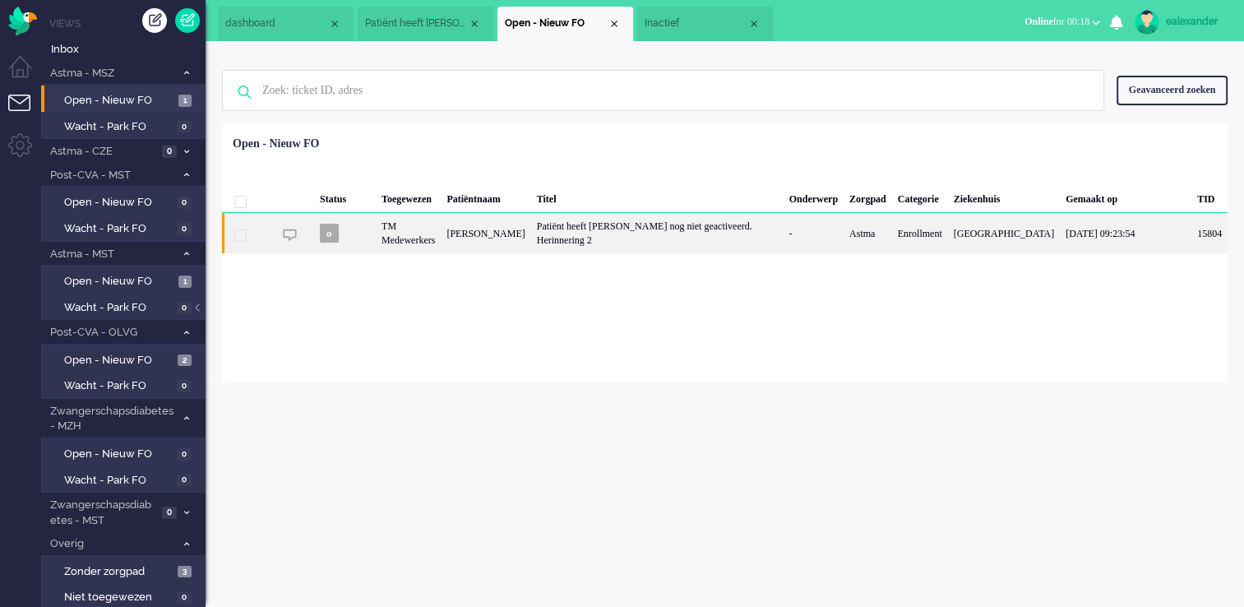
click at [785, 252] on div "-" at bounding box center [814, 233] width 60 height 40
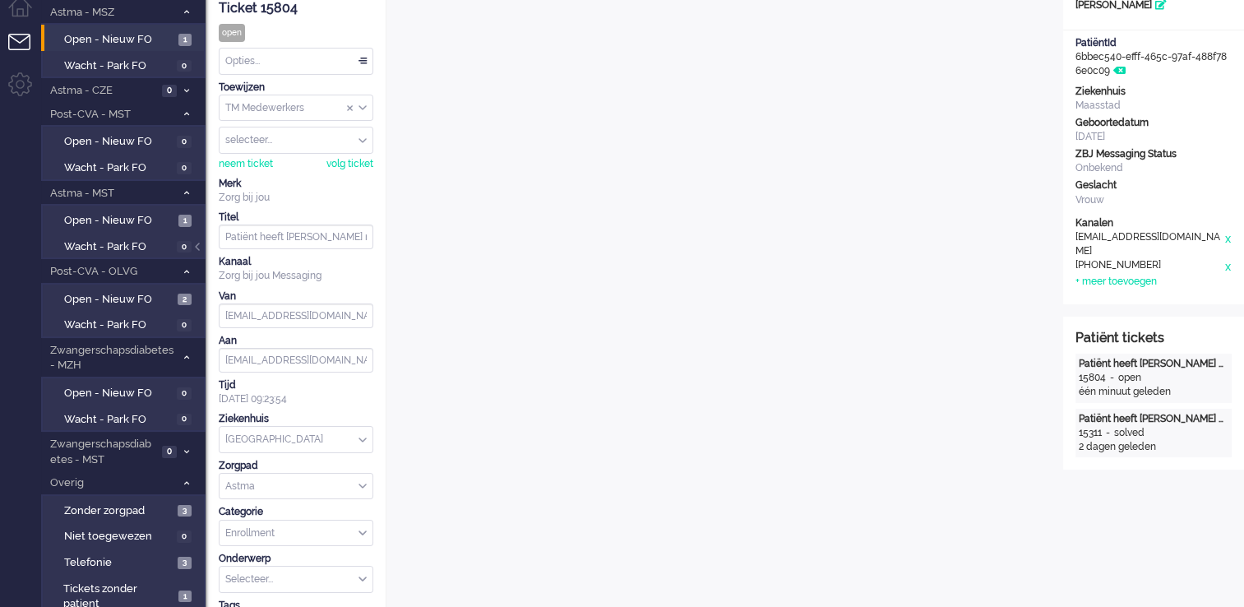
scroll to position [17, 0]
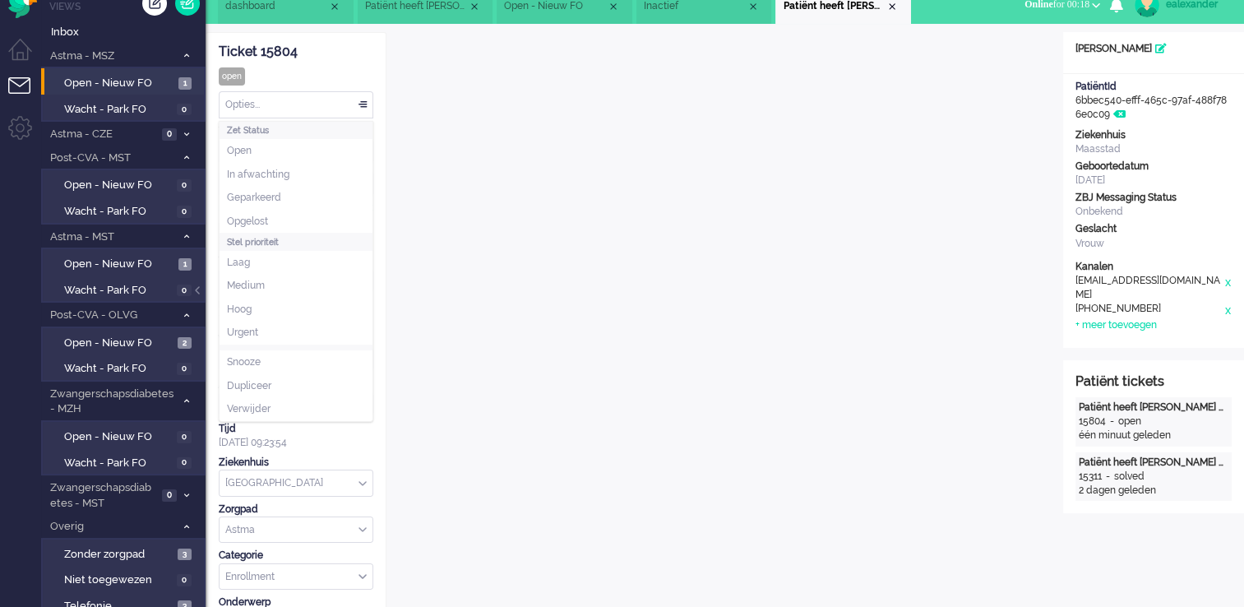
click at [360, 100] on div "Opties..." at bounding box center [296, 104] width 153 height 25
click at [309, 229] on li "Opgelost" at bounding box center [296, 222] width 153 height 24
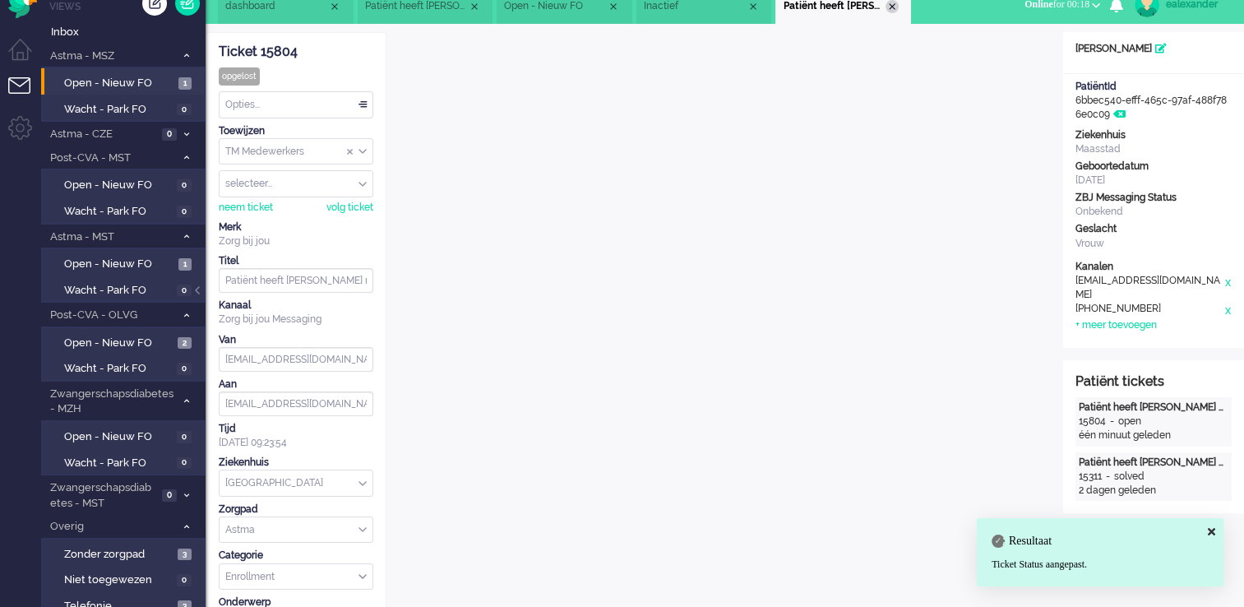
click at [895, 12] on div "Close tab" at bounding box center [892, 6] width 13 height 13
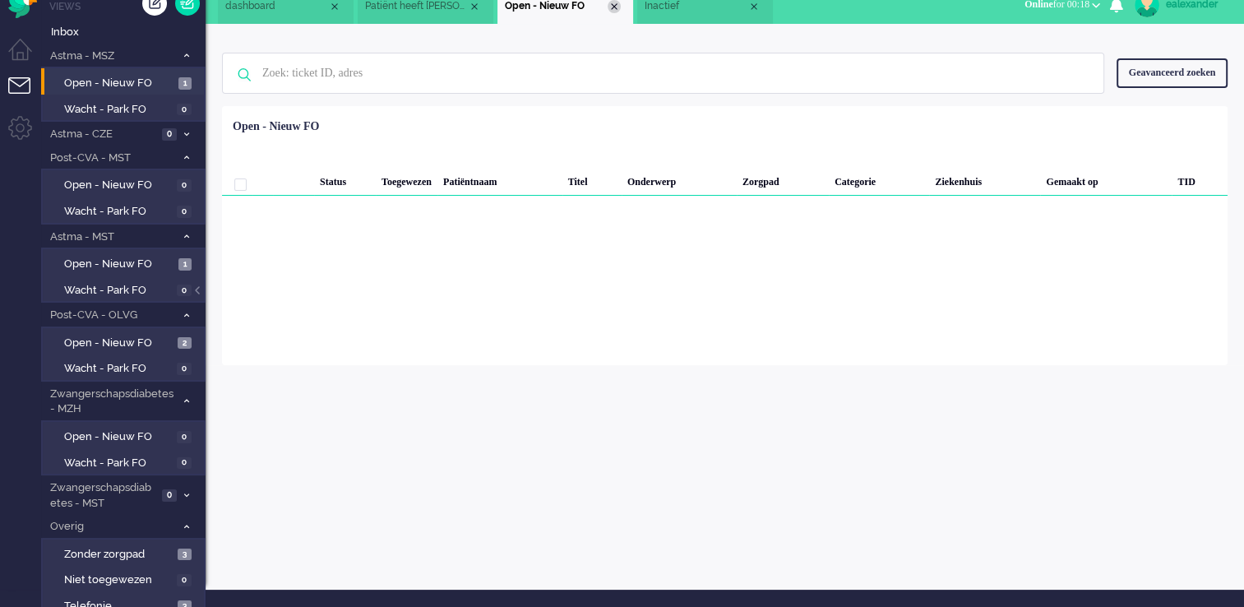
click at [620, 7] on div "Close tab" at bounding box center [614, 6] width 13 height 13
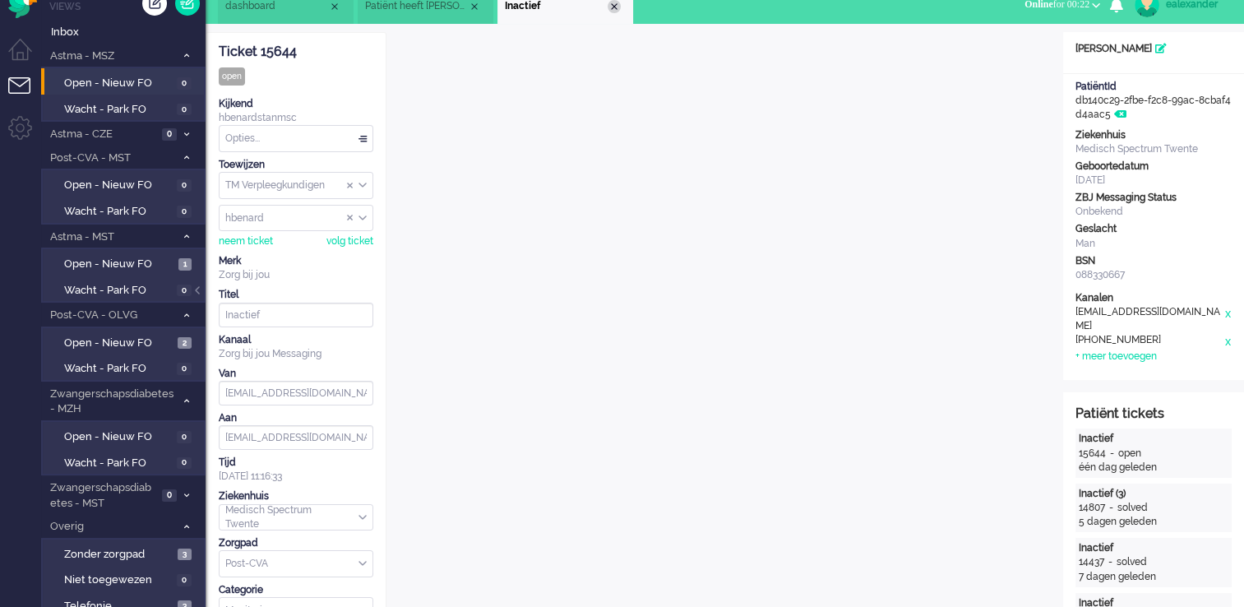
click at [620, 4] on div "Close tab" at bounding box center [614, 6] width 13 height 13
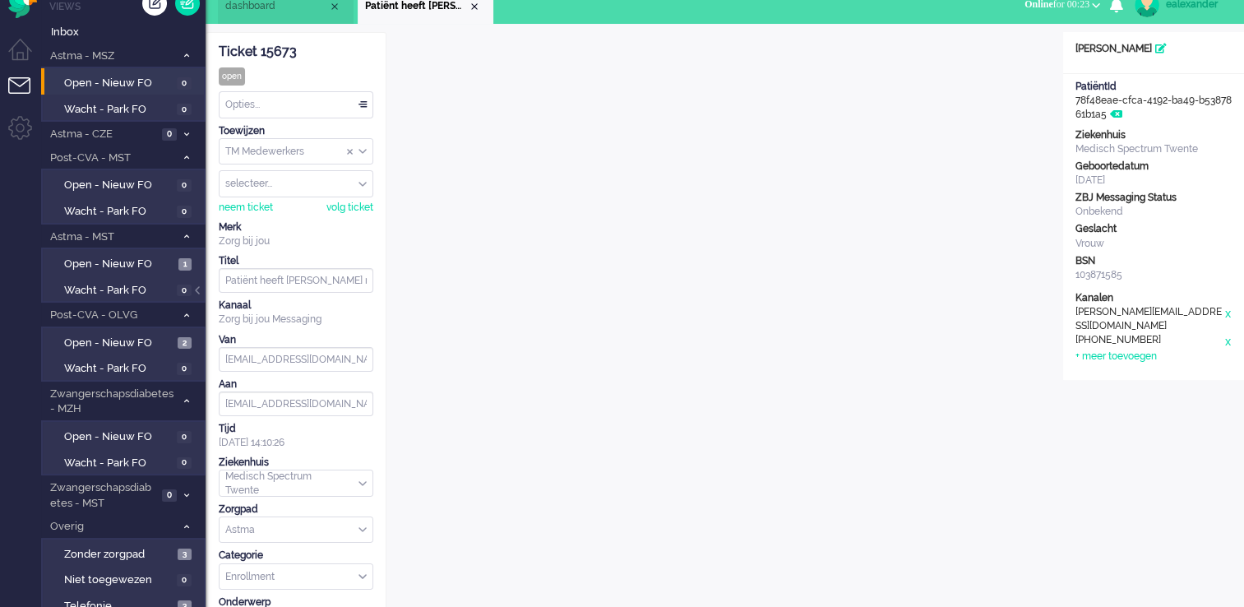
drag, startPoint x: 368, startPoint y: 98, endPoint x: 355, endPoint y: 129, distance: 33.9
click at [365, 104] on div "Opties..." at bounding box center [296, 104] width 153 height 25
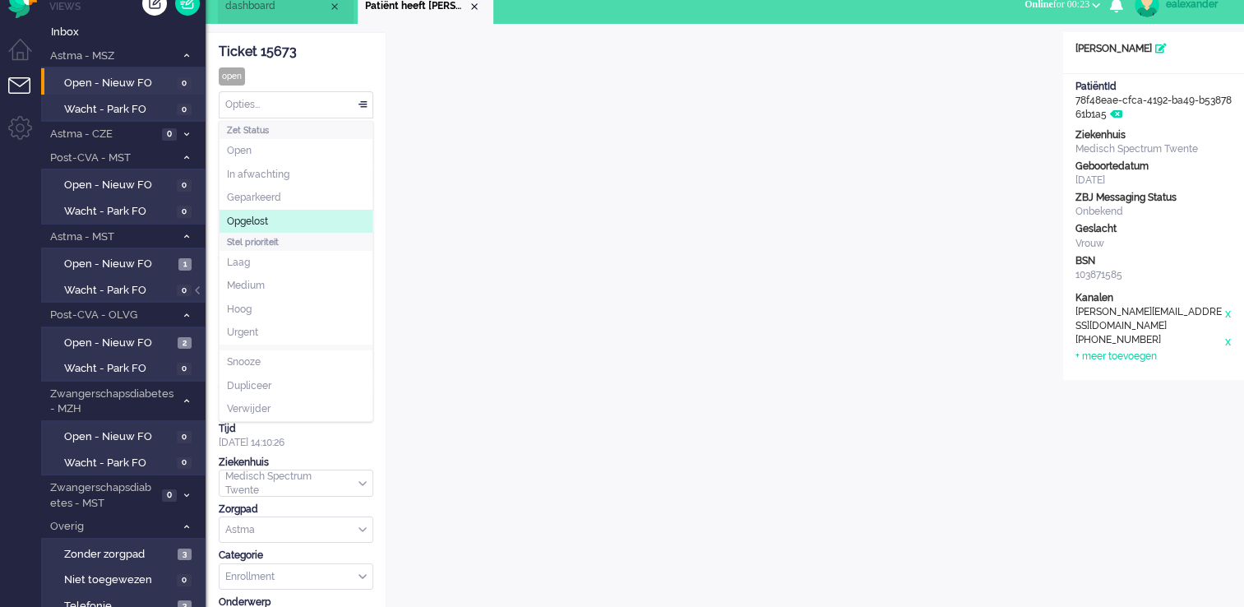
click at [302, 220] on li "Opgelost" at bounding box center [296, 222] width 153 height 24
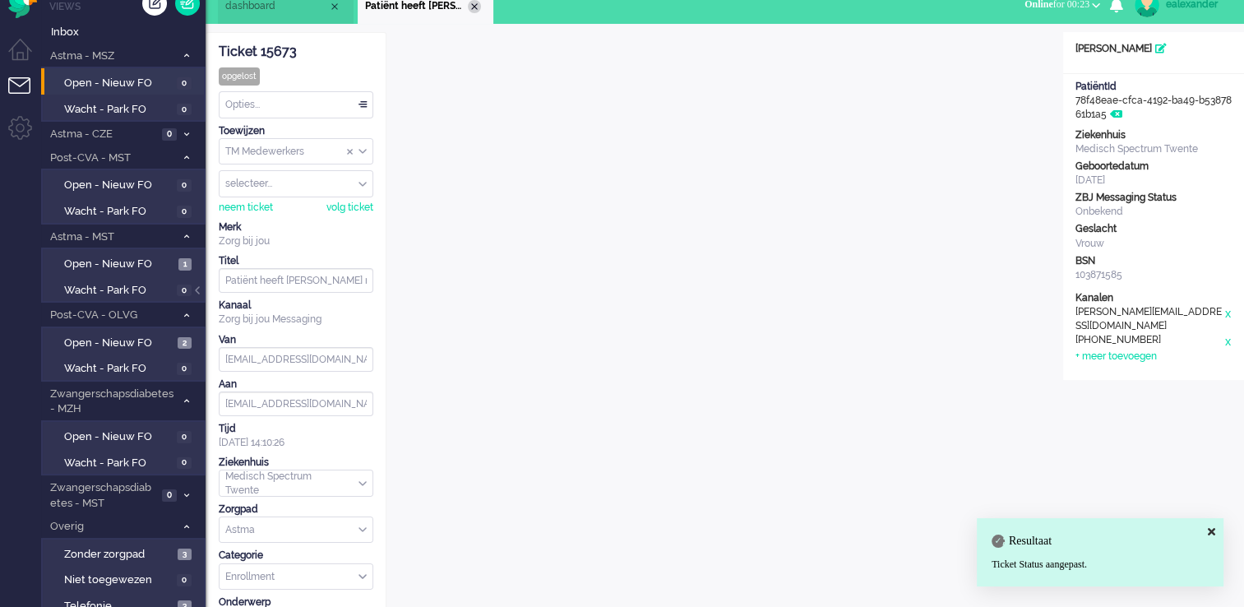
click at [472, 7] on div "Close tab" at bounding box center [474, 6] width 13 height 13
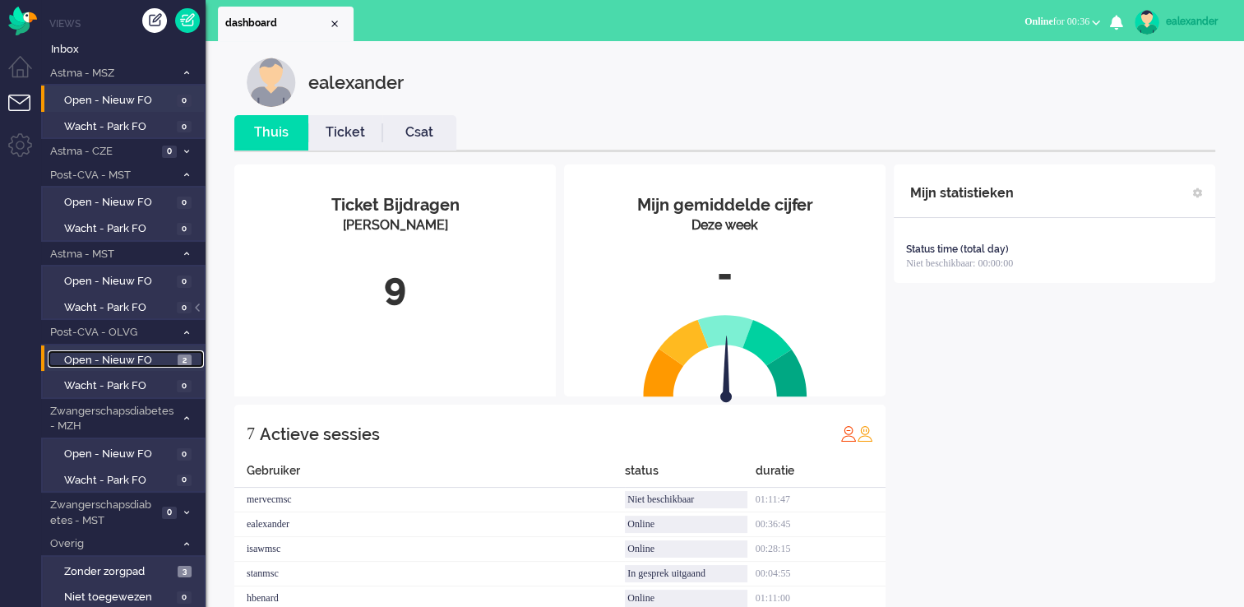
click at [174, 354] on link "Open - Nieuw FO 2" at bounding box center [126, 359] width 156 height 18
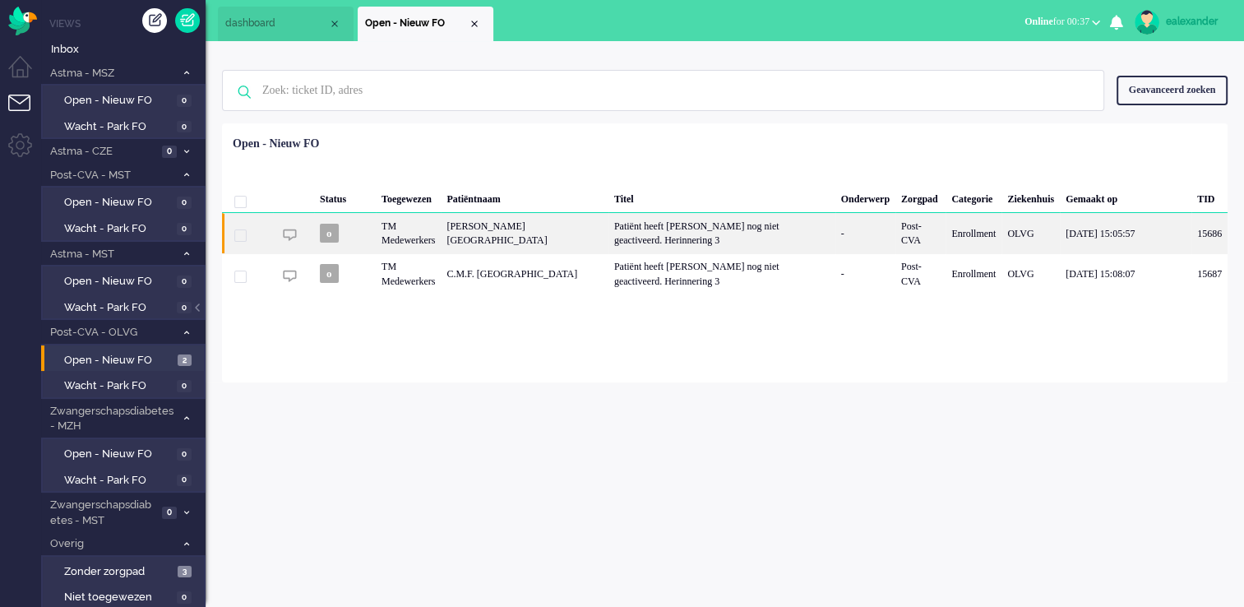
click at [651, 232] on div "Patiënt heeft [PERSON_NAME] nog niet geactiveerd. Herinnering 3" at bounding box center [722, 233] width 227 height 40
